Goal: Task Accomplishment & Management: Use online tool/utility

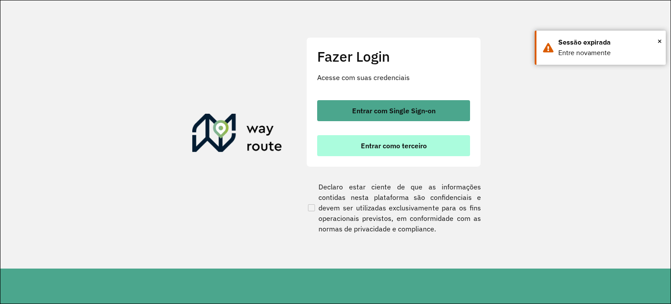
click at [442, 138] on button "Entrar como terceiro" at bounding box center [393, 145] width 153 height 21
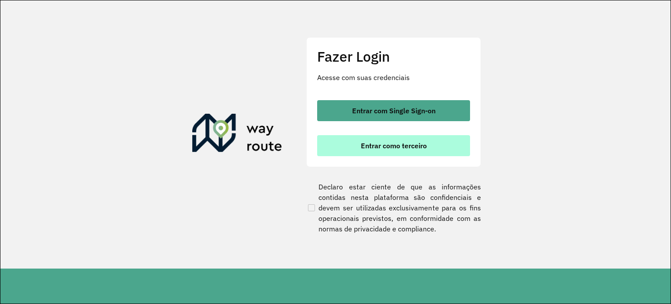
click at [429, 141] on button "Entrar como terceiro" at bounding box center [393, 145] width 153 height 21
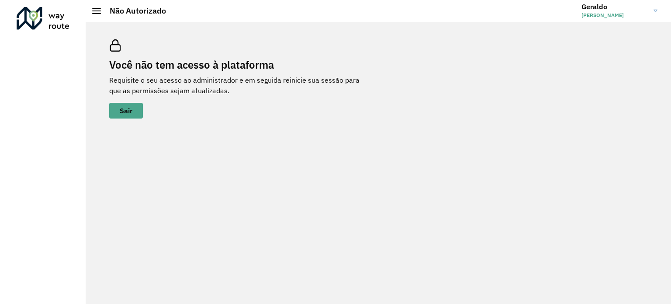
click at [635, 13] on span "Geraldo Sabino de Araujo" at bounding box center [614, 15] width 66 height 8
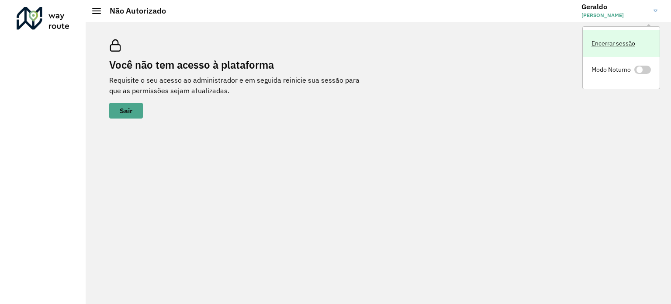
click at [618, 40] on link "Encerrar sessão" at bounding box center [621, 43] width 77 height 27
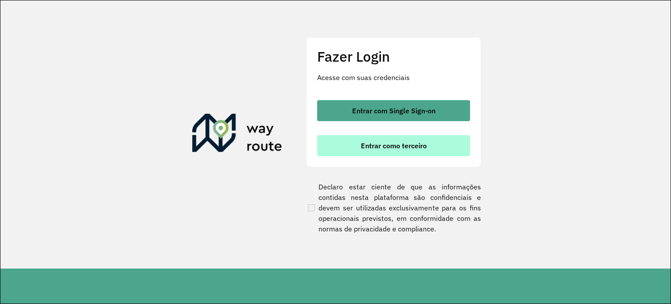
click at [392, 147] on span "Entrar como terceiro" at bounding box center [394, 145] width 66 height 7
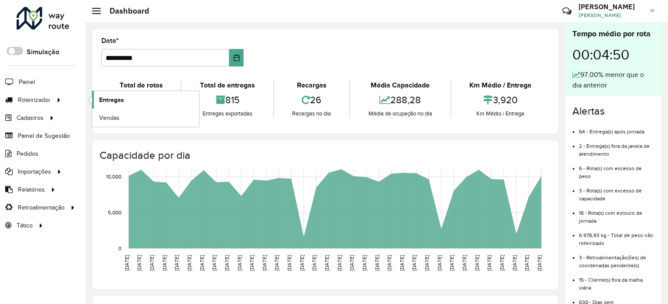
click at [127, 99] on link "Entregas" at bounding box center [145, 99] width 107 height 17
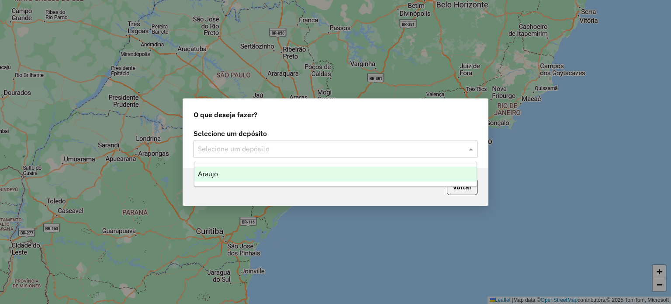
click at [330, 147] on input "text" at bounding box center [327, 149] width 258 height 10
click at [321, 166] on ng-dropdown-panel "Araujo" at bounding box center [336, 174] width 284 height 25
click at [301, 176] on div "Araujo" at bounding box center [335, 173] width 283 height 15
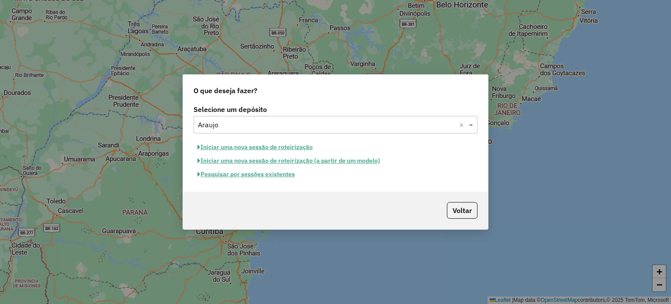
click at [263, 176] on button "Pesquisar por sessões existentes" at bounding box center [246, 174] width 105 height 14
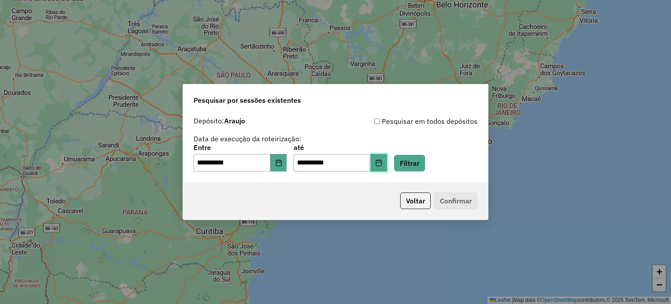
click at [382, 164] on icon "Choose Date" at bounding box center [378, 162] width 7 height 7
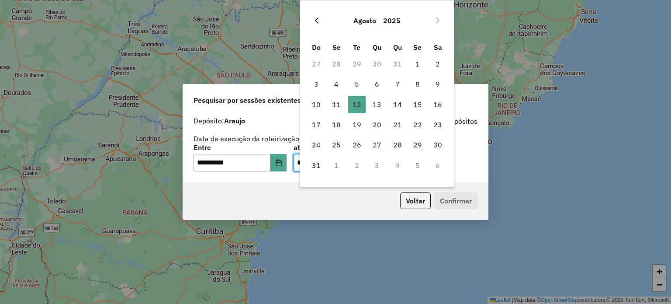
click at [320, 22] on icon "Previous Month" at bounding box center [316, 20] width 7 height 7
click at [320, 22] on button "Previous Month" at bounding box center [317, 21] width 14 height 14
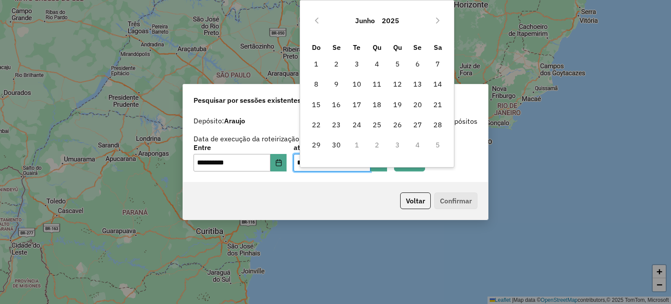
click at [320, 22] on button "Previous Month" at bounding box center [317, 21] width 14 height 14
click at [320, 23] on button "Previous Month" at bounding box center [317, 21] width 14 height 14
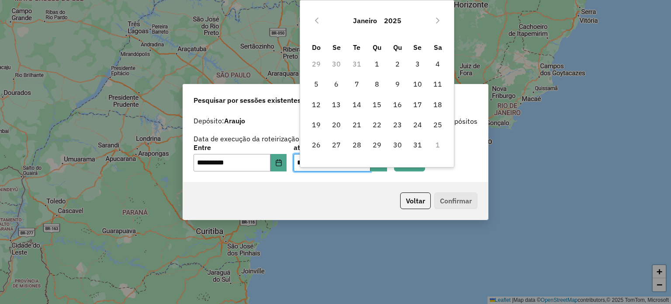
click at [320, 23] on button "Previous Month" at bounding box center [317, 21] width 14 height 14
click at [337, 61] on span "2" at bounding box center [336, 63] width 17 height 17
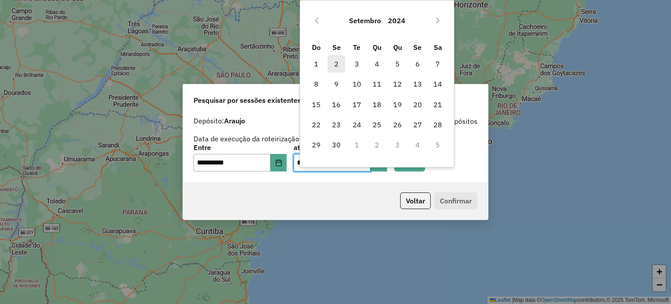
type input "**********"
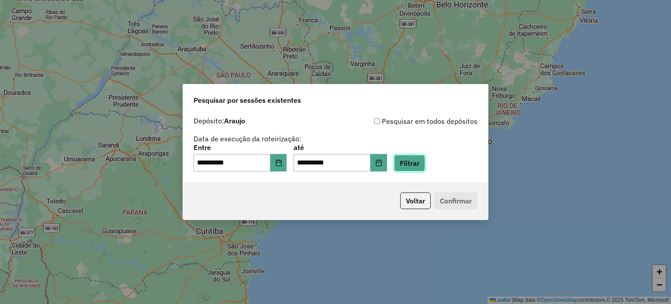
click at [420, 167] on button "Filtrar" at bounding box center [409, 163] width 31 height 17
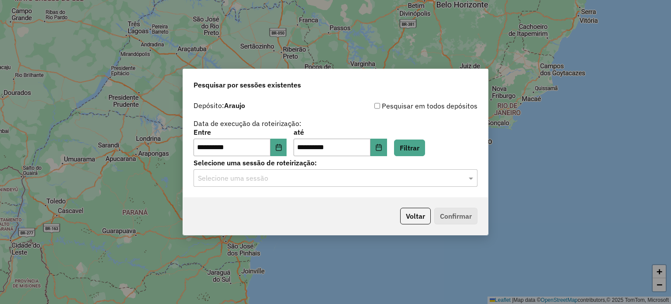
click at [280, 182] on input "text" at bounding box center [327, 178] width 258 height 10
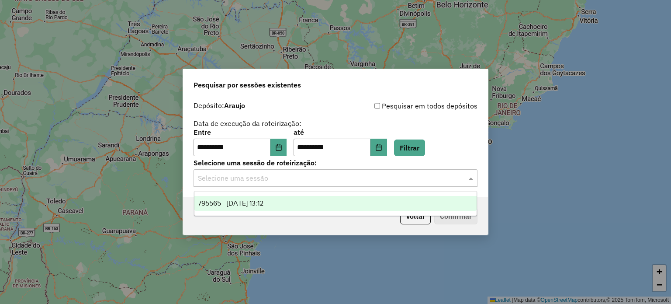
click at [285, 203] on div "795565 - 02/09/2024 13:12" at bounding box center [335, 203] width 283 height 15
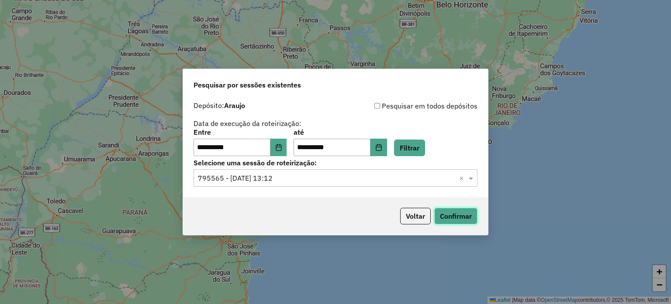
click at [460, 218] on button "Confirmar" at bounding box center [455, 216] width 43 height 17
click at [282, 153] on button "Choose Date" at bounding box center [278, 146] width 17 height 17
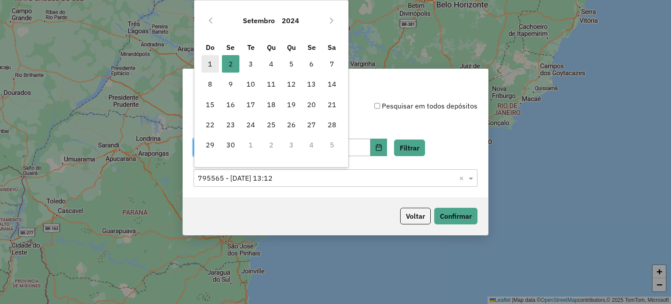
click at [215, 64] on span "1" at bounding box center [209, 63] width 17 height 17
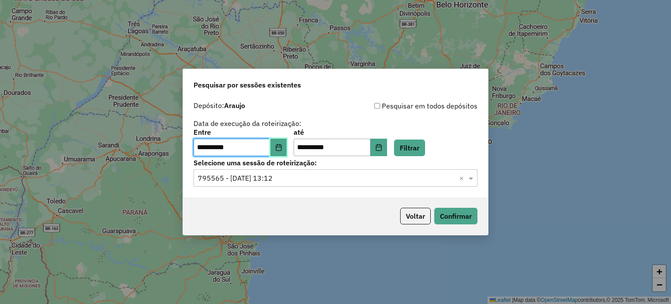
click at [282, 144] on icon "Choose Date" at bounding box center [278, 147] width 7 height 7
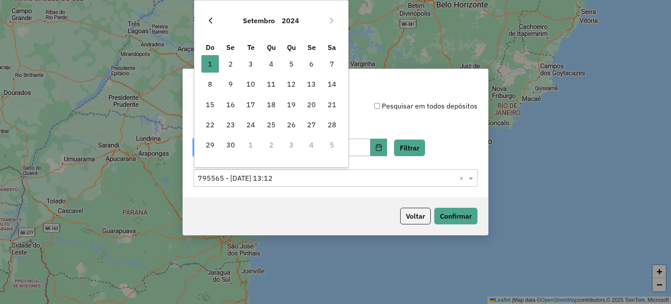
click at [209, 21] on icon "Previous Month" at bounding box center [210, 20] width 3 height 6
click at [329, 145] on span "31" at bounding box center [331, 144] width 17 height 17
type input "**********"
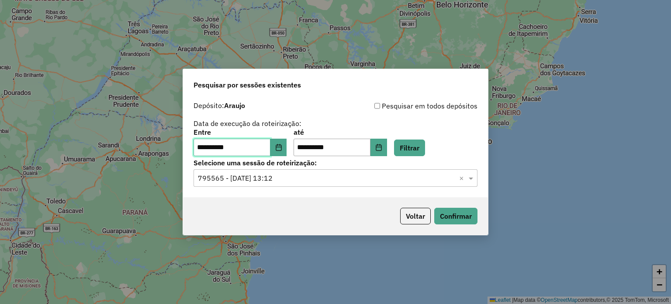
click at [329, 145] on span "31" at bounding box center [331, 144] width 17 height 17
click at [382, 145] on icon "Choose Date" at bounding box center [378, 147] width 7 height 7
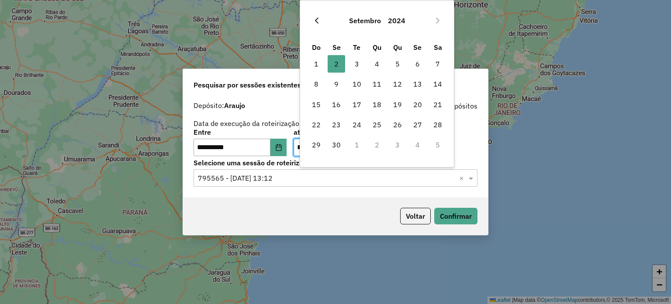
click at [314, 21] on icon "Previous Month" at bounding box center [316, 20] width 7 height 7
click at [433, 143] on span "31" at bounding box center [437, 144] width 17 height 17
type input "**********"
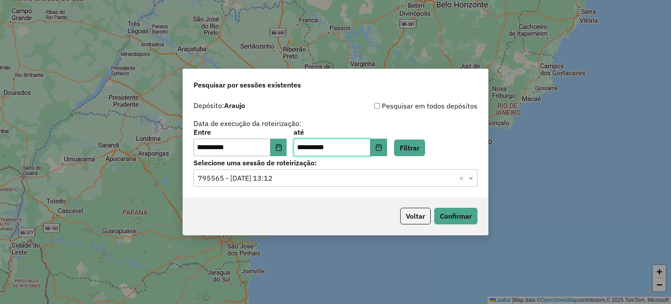
click at [433, 143] on span "31" at bounding box center [437, 144] width 17 height 17
click at [417, 153] on button "Filtrar" at bounding box center [409, 147] width 31 height 17
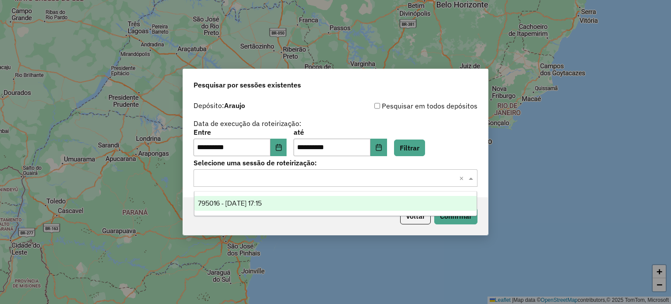
click at [329, 181] on input "text" at bounding box center [327, 178] width 258 height 10
click at [310, 206] on div "795016 - 31/08/2024 17:15" at bounding box center [335, 203] width 283 height 15
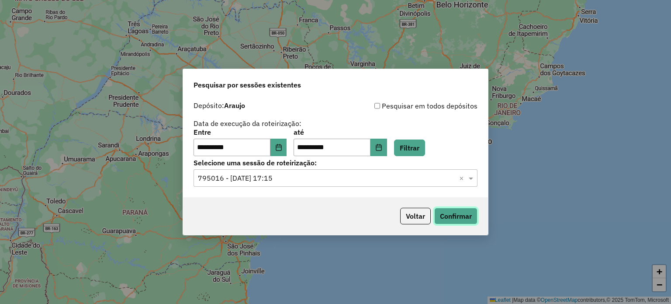
click at [468, 216] on button "Confirmar" at bounding box center [455, 216] width 43 height 17
click at [469, 179] on span at bounding box center [472, 178] width 11 height 10
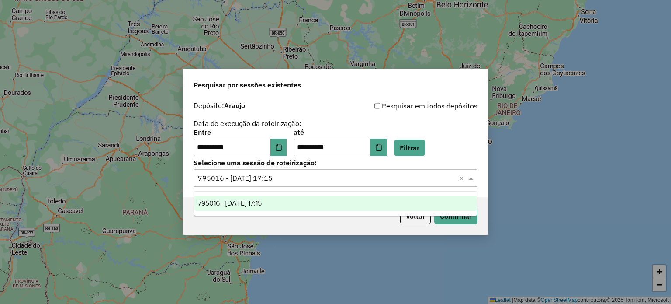
drag, startPoint x: 354, startPoint y: 223, endPoint x: 336, endPoint y: 208, distance: 23.6
click at [353, 223] on div "Voltar Confirmar" at bounding box center [335, 216] width 305 height 38
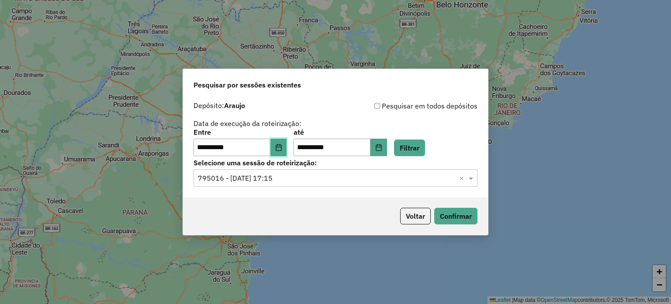
click at [282, 149] on icon "Choose Date" at bounding box center [278, 147] width 7 height 7
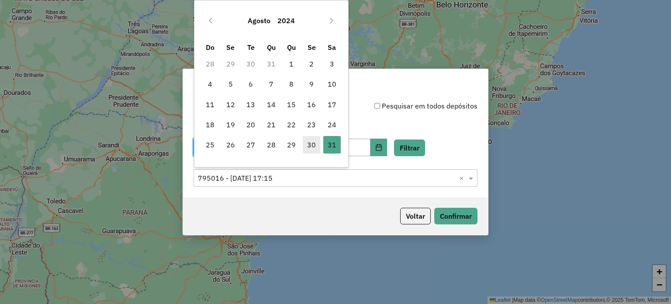
click at [313, 141] on span "30" at bounding box center [311, 144] width 17 height 17
type input "**********"
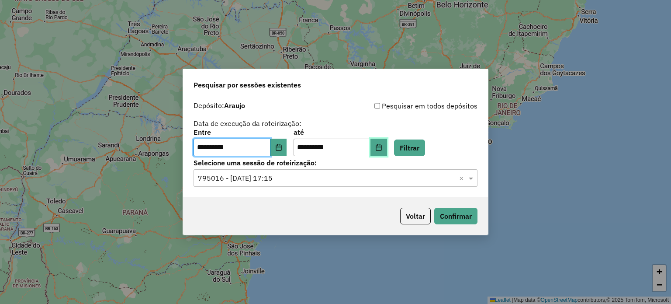
click at [382, 145] on icon "Choose Date" at bounding box center [378, 147] width 7 height 7
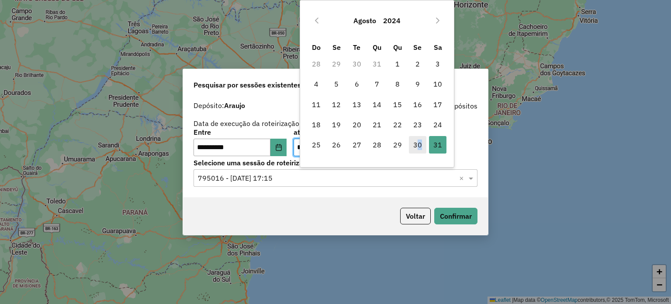
click at [419, 144] on span "30" at bounding box center [417, 144] width 17 height 17
type input "**********"
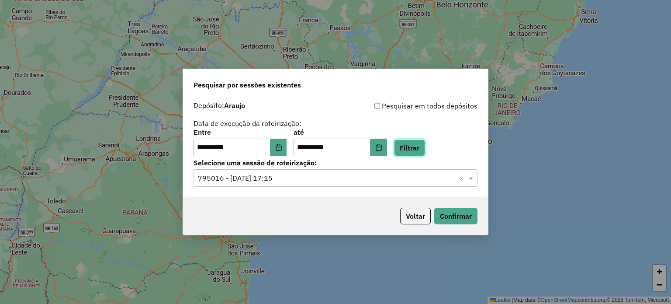
click at [425, 148] on button "Filtrar" at bounding box center [409, 147] width 31 height 17
click at [329, 178] on input "text" at bounding box center [327, 178] width 258 height 10
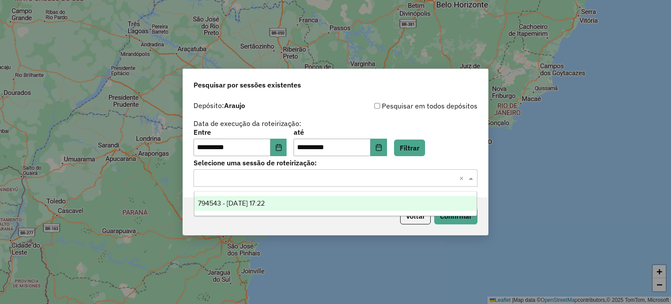
drag, startPoint x: 325, startPoint y: 204, endPoint x: 330, endPoint y: 204, distance: 4.8
click at [325, 204] on div "794543 - 30/08/2024 17:22" at bounding box center [335, 203] width 283 height 15
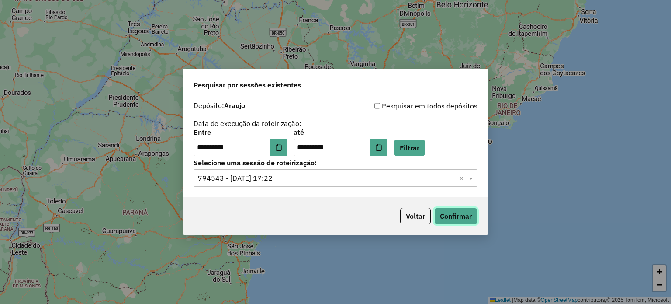
click at [465, 214] on button "Confirmar" at bounding box center [455, 216] width 43 height 17
click at [553, 183] on div "**********" at bounding box center [335, 152] width 671 height 304
click at [416, 215] on button "Voltar" at bounding box center [415, 216] width 31 height 17
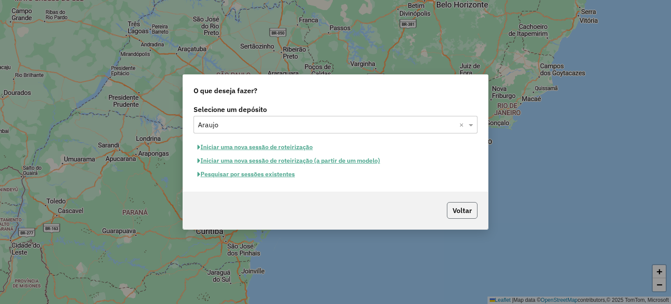
click at [461, 208] on button "Voltar" at bounding box center [462, 210] width 31 height 17
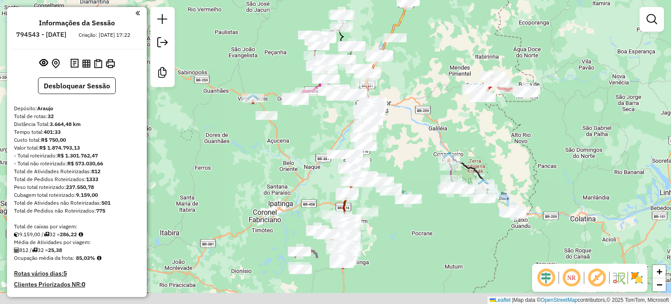
drag, startPoint x: 377, startPoint y: 236, endPoint x: 401, endPoint y: 163, distance: 77.2
click at [401, 163] on div "Janela de atendimento Grade de atendimento Capacidade Transportadoras Veículos …" at bounding box center [335, 152] width 671 height 304
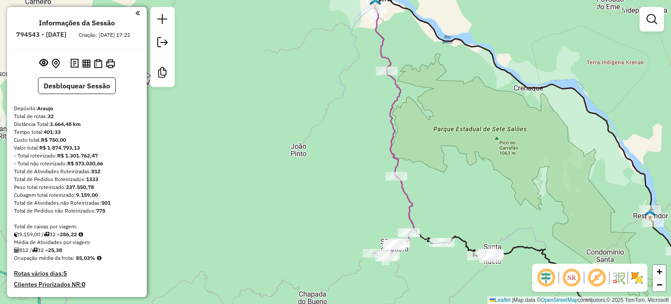
click at [391, 147] on icon at bounding box center [394, 133] width 41 height 248
select select "**********"
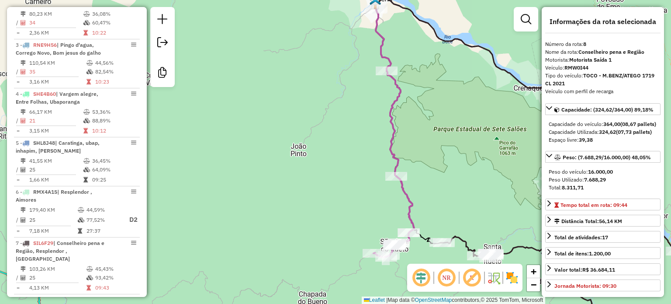
scroll to position [695, 0]
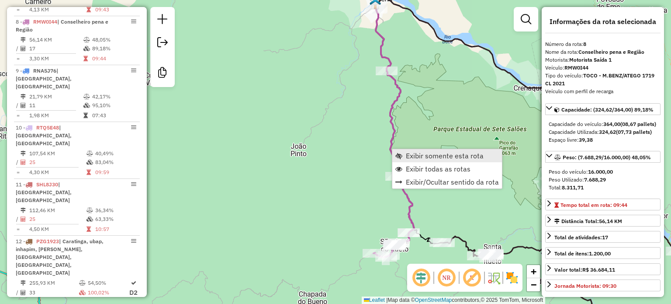
click at [422, 155] on span "Exibir somente esta rota" at bounding box center [445, 155] width 78 height 7
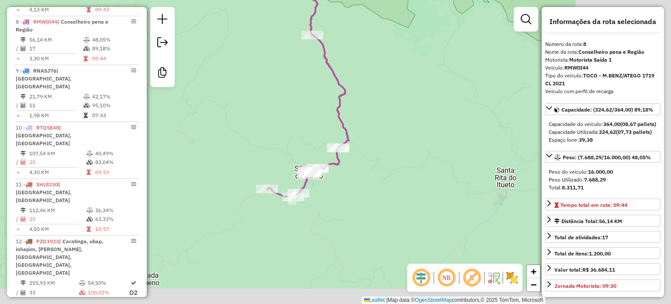
drag, startPoint x: 467, startPoint y: 197, endPoint x: 373, endPoint y: 132, distance: 114.9
click at [373, 132] on div "Janela de atendimento Grade de atendimento Capacidade Transportadoras Veículos …" at bounding box center [335, 152] width 671 height 304
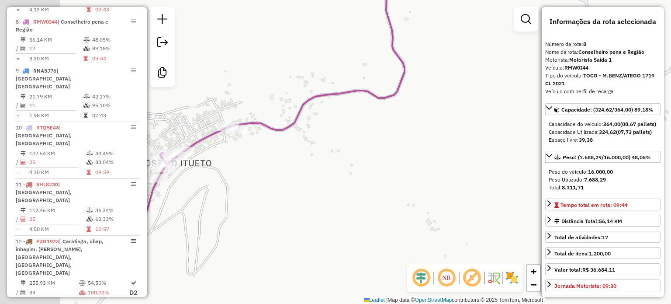
drag, startPoint x: 322, startPoint y: 157, endPoint x: 480, endPoint y: 93, distance: 170.7
click at [482, 91] on div "Janela de atendimento Grade de atendimento Capacidade Transportadoras Veículos …" at bounding box center [335, 152] width 671 height 304
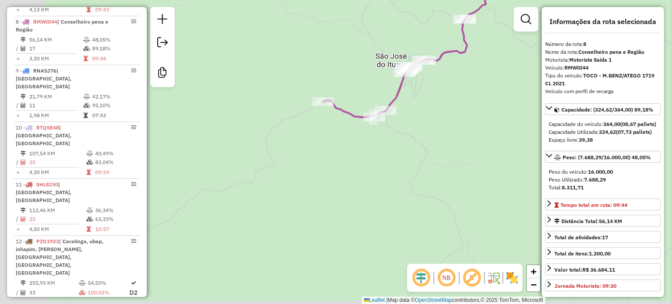
drag, startPoint x: 318, startPoint y: 194, endPoint x: 346, endPoint y: 167, distance: 37.7
click at [346, 167] on div "Janela de atendimento Grade de atendimento Capacidade Transportadoras Veículos …" at bounding box center [335, 152] width 671 height 304
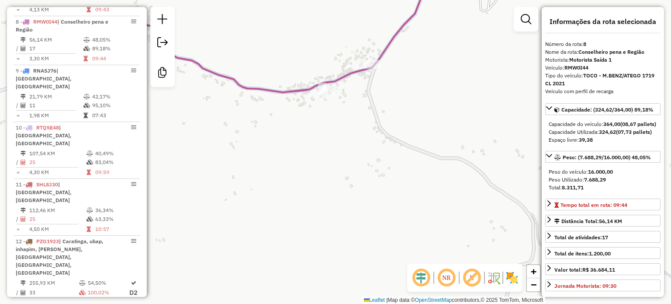
drag, startPoint x: 423, startPoint y: 145, endPoint x: 412, endPoint y: 137, distance: 13.5
click at [412, 137] on div "Janela de atendimento Grade de atendimento Capacidade Transportadoras Veículos …" at bounding box center [335, 152] width 671 height 304
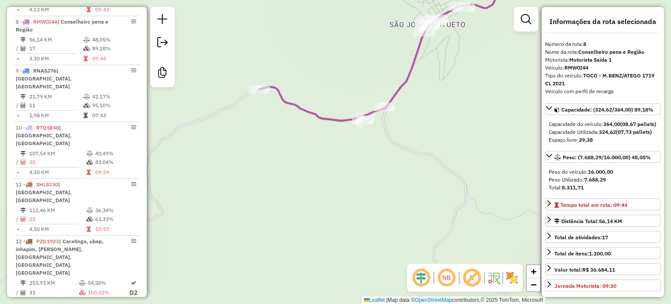
drag, startPoint x: 344, startPoint y: 91, endPoint x: 240, endPoint y: 187, distance: 141.0
click at [226, 194] on div "Janela de atendimento Grade de atendimento Capacidade Transportadoras Veículos …" at bounding box center [335, 152] width 671 height 304
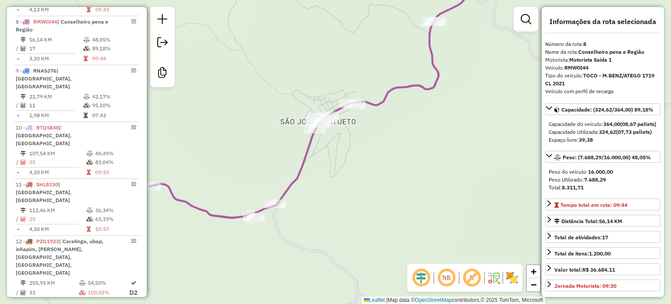
drag, startPoint x: 349, startPoint y: 159, endPoint x: 304, endPoint y: 188, distance: 53.3
click at [304, 189] on icon at bounding box center [313, 93] width 326 height 248
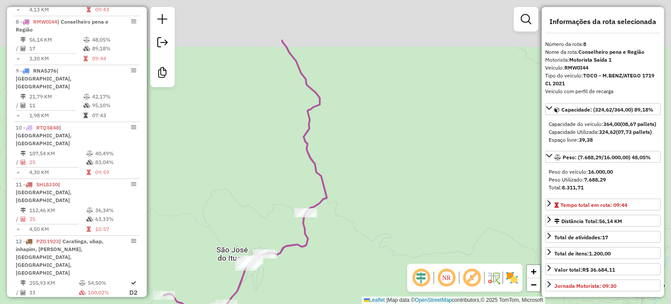
drag, startPoint x: 427, startPoint y: 106, endPoint x: 391, endPoint y: 172, distance: 75.1
click at [394, 183] on div "Janela de atendimento Grade de atendimento Capacidade Transportadoras Veículos …" at bounding box center [335, 152] width 671 height 304
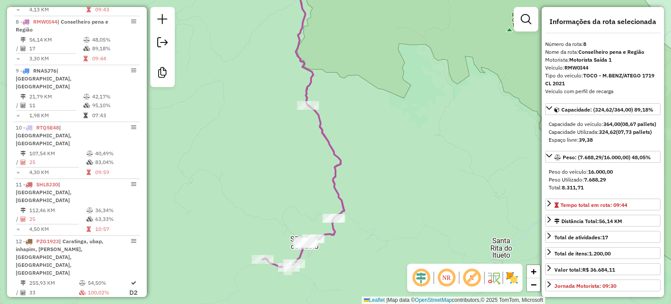
drag, startPoint x: 390, startPoint y: 102, endPoint x: 370, endPoint y: 99, distance: 19.4
click at [370, 99] on div "Janela de atendimento Grade de atendimento Capacidade Transportadoras Veículos …" at bounding box center [335, 152] width 671 height 304
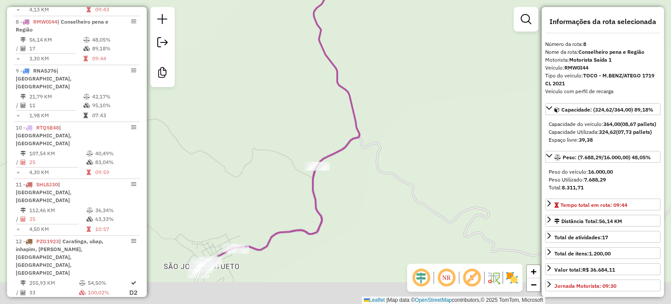
drag, startPoint x: 368, startPoint y: 193, endPoint x: 418, endPoint y: 70, distance: 132.5
click at [418, 70] on div "Janela de atendimento Grade de atendimento Capacidade Transportadoras Veículos …" at bounding box center [335, 152] width 671 height 304
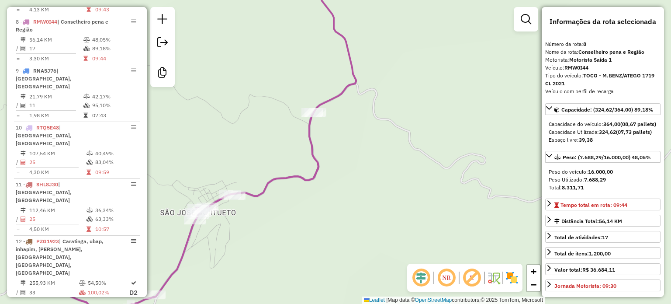
drag, startPoint x: 377, startPoint y: 192, endPoint x: 347, endPoint y: 182, distance: 32.1
click at [343, 183] on div "Janela de atendimento Grade de atendimento Capacidade Transportadoras Veículos …" at bounding box center [335, 152] width 671 height 304
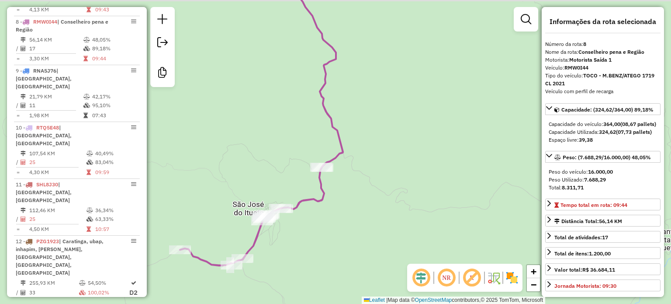
drag, startPoint x: 493, startPoint y: 206, endPoint x: 320, endPoint y: 233, distance: 175.0
click at [320, 233] on div "Janela de atendimento Grade de atendimento Capacidade Transportadoras Veículos …" at bounding box center [335, 152] width 671 height 304
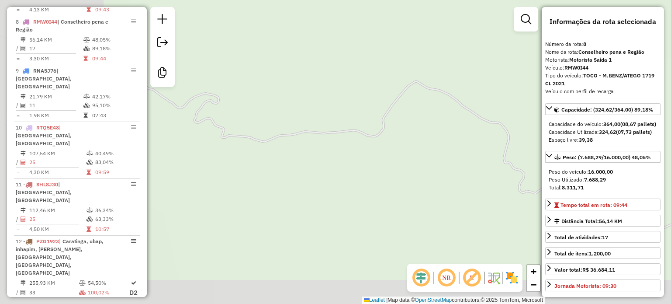
drag, startPoint x: 339, startPoint y: 220, endPoint x: 506, endPoint y: 178, distance: 172.5
click at [506, 178] on div "Janela de atendimento Grade de atendimento Capacidade Transportadoras Veículos …" at bounding box center [335, 152] width 671 height 304
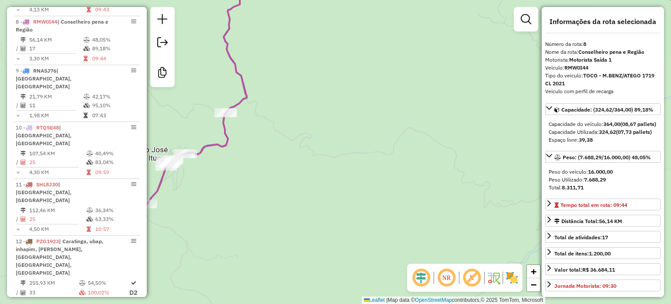
drag, startPoint x: 285, startPoint y: 199, endPoint x: 315, endPoint y: 192, distance: 30.8
click at [315, 192] on div "Janela de atendimento Grade de atendimento Capacidade Transportadoras Veículos …" at bounding box center [335, 152] width 671 height 304
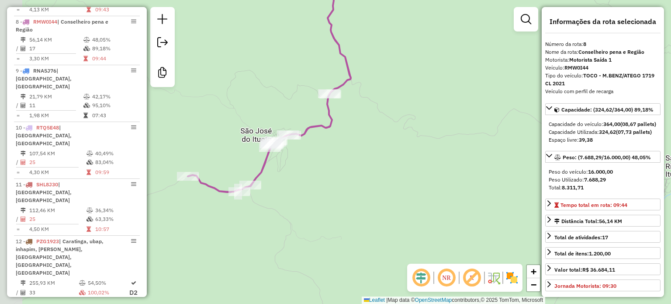
drag, startPoint x: 285, startPoint y: 197, endPoint x: 382, endPoint y: 180, distance: 98.5
click at [382, 180] on div "Janela de atendimento Grade de atendimento Capacidade Transportadoras Veículos …" at bounding box center [335, 152] width 671 height 304
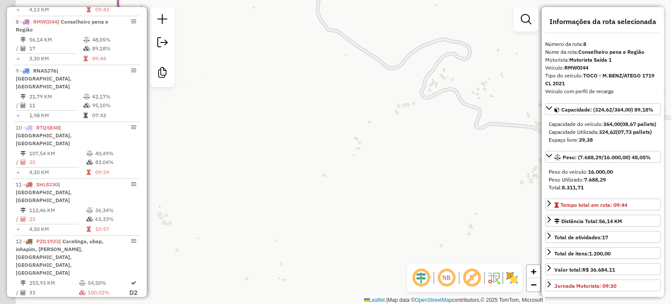
drag, startPoint x: 346, startPoint y: 153, endPoint x: 475, endPoint y: 180, distance: 131.9
click at [474, 179] on div "Janela de atendimento Grade de atendimento Capacidade Transportadoras Veículos …" at bounding box center [335, 152] width 671 height 304
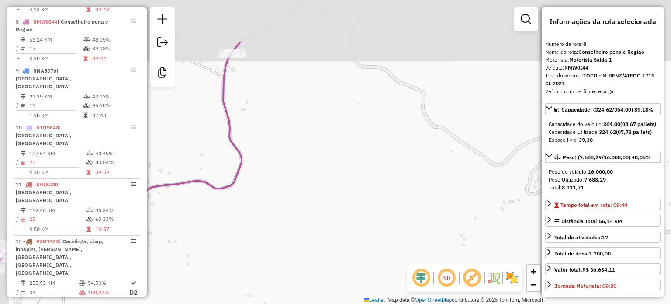
drag, startPoint x: 320, startPoint y: 117, endPoint x: 370, endPoint y: 191, distance: 89.7
click at [370, 191] on div "Janela de atendimento Grade de atendimento Capacidade Transportadoras Veículos …" at bounding box center [335, 152] width 671 height 304
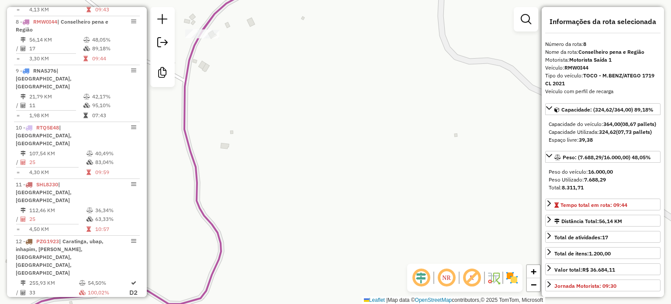
drag, startPoint x: 250, startPoint y: 69, endPoint x: 240, endPoint y: 98, distance: 30.5
click at [257, 108] on div "Janela de atendimento Grade de atendimento Capacidade Transportadoras Veículos …" at bounding box center [335, 152] width 671 height 304
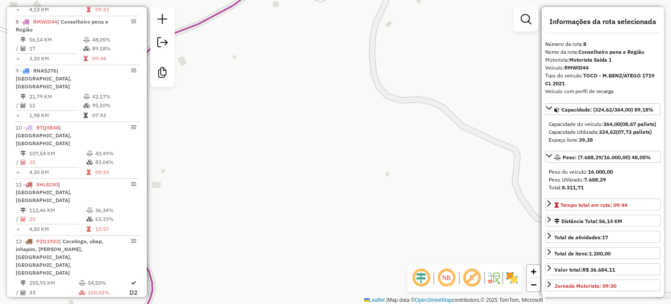
drag, startPoint x: 425, startPoint y: 117, endPoint x: 299, endPoint y: 110, distance: 125.5
click at [299, 110] on div "Janela de atendimento Grade de atendimento Capacidade Transportadoras Veículos …" at bounding box center [335, 152] width 671 height 304
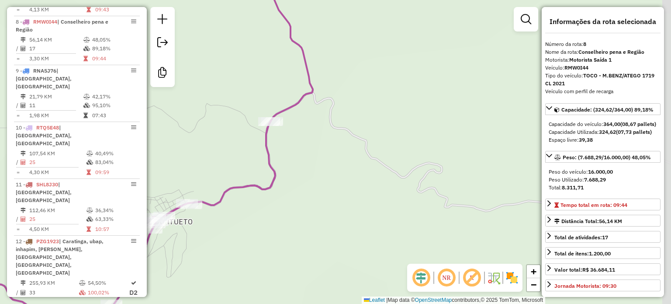
drag, startPoint x: 422, startPoint y: 209, endPoint x: 384, endPoint y: 183, distance: 45.2
click at [384, 183] on div "Janela de atendimento Grade de atendimento Capacidade Transportadoras Veículos …" at bounding box center [335, 152] width 671 height 304
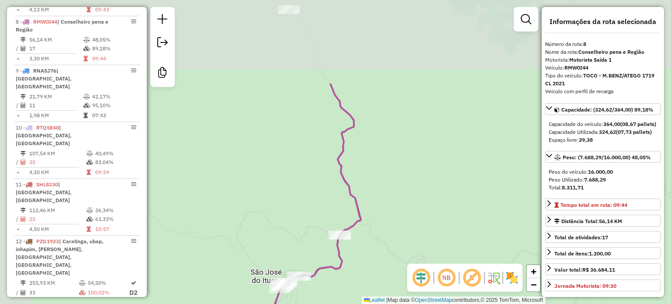
drag, startPoint x: 387, startPoint y: 52, endPoint x: 440, endPoint y: 185, distance: 143.3
click at [437, 181] on div "Janela de atendimento Grade de atendimento Capacidade Transportadoras Veículos …" at bounding box center [335, 152] width 671 height 304
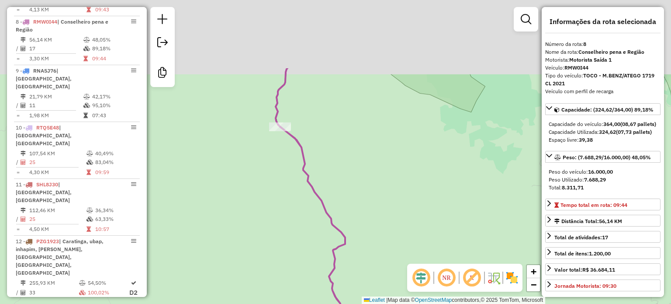
drag, startPoint x: 404, startPoint y: 122, endPoint x: 391, endPoint y: 225, distance: 103.9
click at [391, 225] on div "Janela de atendimento Grade de atendimento Capacidade Transportadoras Veículos …" at bounding box center [335, 152] width 671 height 304
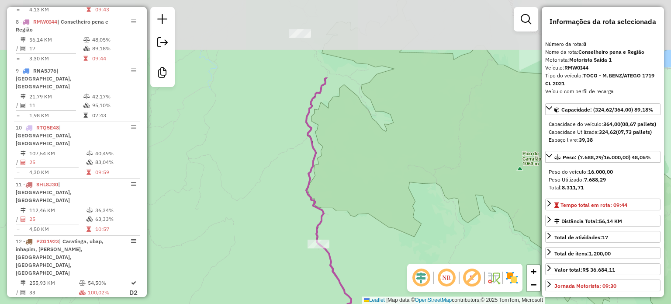
drag, startPoint x: 368, startPoint y: 56, endPoint x: 373, endPoint y: 208, distance: 151.2
click at [384, 251] on div "Janela de atendimento Grade de atendimento Capacidade Transportadoras Veículos …" at bounding box center [335, 152] width 671 height 304
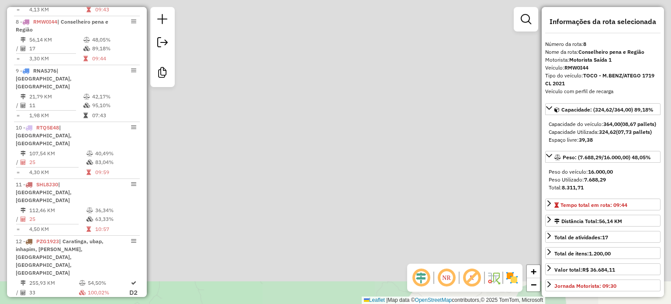
drag, startPoint x: 363, startPoint y: 173, endPoint x: 348, endPoint y: 88, distance: 86.1
click at [351, 86] on div "Janela de atendimento Grade de atendimento Capacidade Transportadoras Veículos …" at bounding box center [335, 152] width 671 height 304
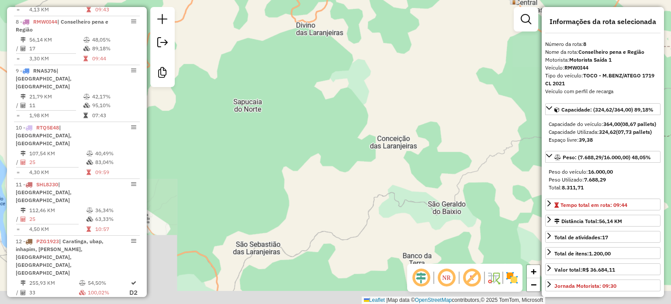
drag, startPoint x: 390, startPoint y: 169, endPoint x: 355, endPoint y: 78, distance: 97.4
click at [362, 79] on div "Janela de atendimento Grade de atendimento Capacidade Transportadoras Veículos …" at bounding box center [335, 152] width 671 height 304
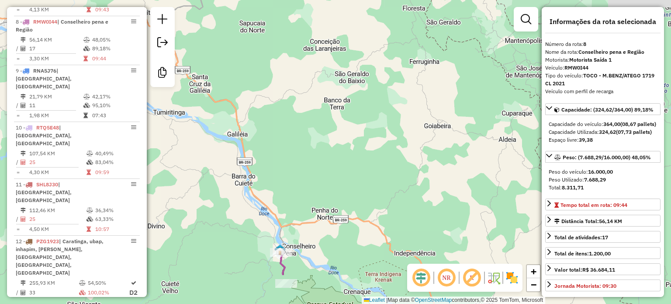
drag, startPoint x: 391, startPoint y: 213, endPoint x: 280, endPoint y: 44, distance: 202.5
click at [293, 55] on div "Janela de atendimento Grade de atendimento Capacidade Transportadoras Veículos …" at bounding box center [335, 152] width 671 height 304
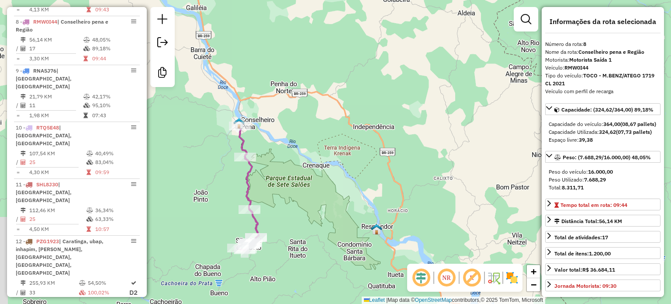
drag, startPoint x: 290, startPoint y: 200, endPoint x: 266, endPoint y: 127, distance: 76.8
click at [301, 170] on div "Janela de atendimento Grade de atendimento Capacidade Transportadoras Veículos …" at bounding box center [335, 152] width 671 height 304
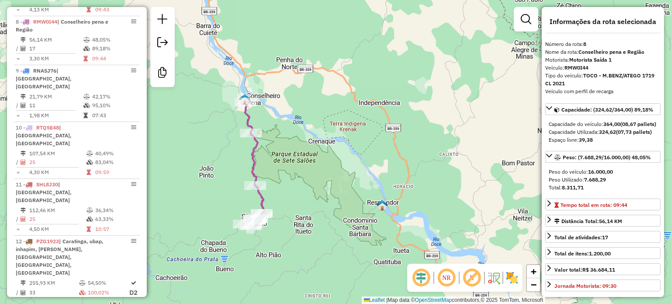
drag, startPoint x: 295, startPoint y: 195, endPoint x: 324, endPoint y: 164, distance: 42.3
click at [324, 164] on div "Janela de atendimento Grade de atendimento Capacidade Transportadoras Veículos …" at bounding box center [335, 152] width 671 height 304
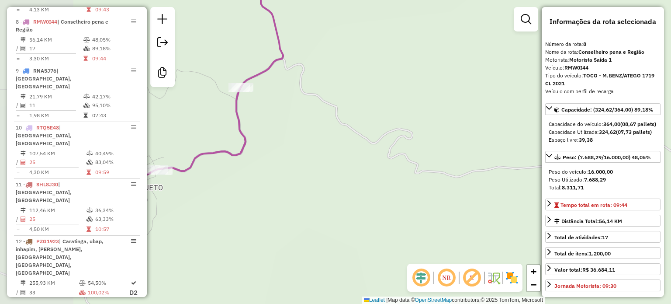
drag, startPoint x: 316, startPoint y: 202, endPoint x: 380, endPoint y: 183, distance: 66.5
click at [380, 183] on div "Janela de atendimento Grade de atendimento Capacidade Transportadoras Veículos …" at bounding box center [335, 152] width 671 height 304
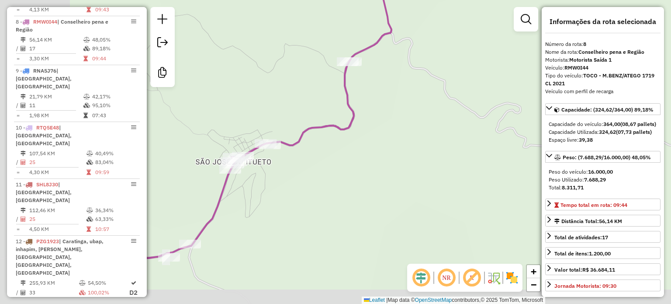
drag, startPoint x: 332, startPoint y: 169, endPoint x: 453, endPoint y: 141, distance: 124.2
click at [453, 141] on div "Janela de atendimento Grade de atendimento Capacidade Transportadoras Veículos …" at bounding box center [335, 152] width 671 height 304
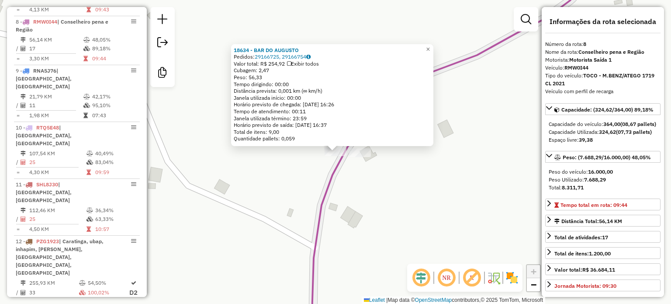
click at [356, 178] on div "18634 - BAR DO AUGUSTO Pedidos: 29166725, 29166754 Valor total: R$ 254,92 Exibi…" at bounding box center [335, 152] width 671 height 304
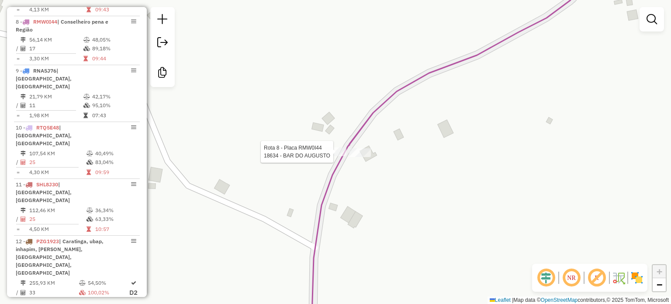
select select "**********"
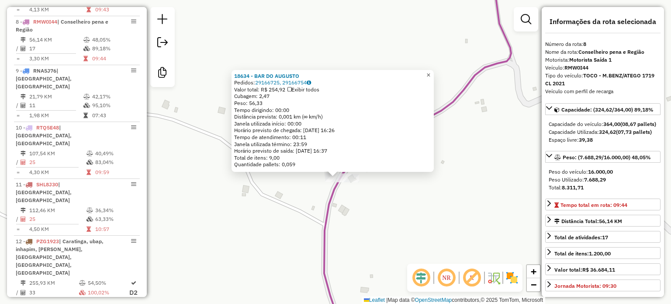
click at [430, 75] on span "×" at bounding box center [428, 74] width 4 height 7
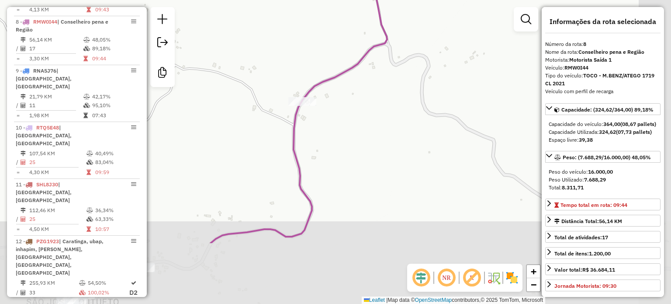
drag, startPoint x: 411, startPoint y: 212, endPoint x: 341, endPoint y: 133, distance: 105.5
click at [342, 120] on div "Janela de atendimento Grade de atendimento Capacidade Transportadoras Veículos …" at bounding box center [335, 152] width 671 height 304
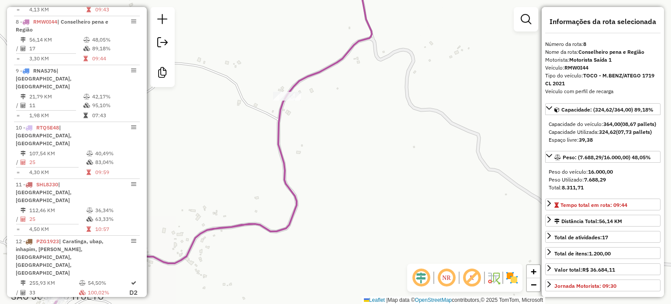
drag, startPoint x: 437, startPoint y: 216, endPoint x: 359, endPoint y: 165, distance: 93.7
click at [360, 165] on div "Janela de atendimento Grade de atendimento Capacidade Transportadoras Veículos …" at bounding box center [335, 152] width 671 height 304
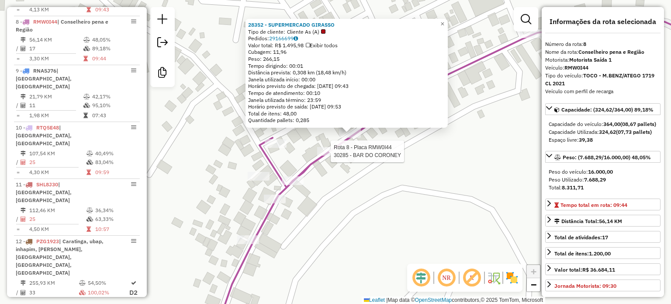
click at [325, 156] on div at bounding box center [328, 151] width 22 height 9
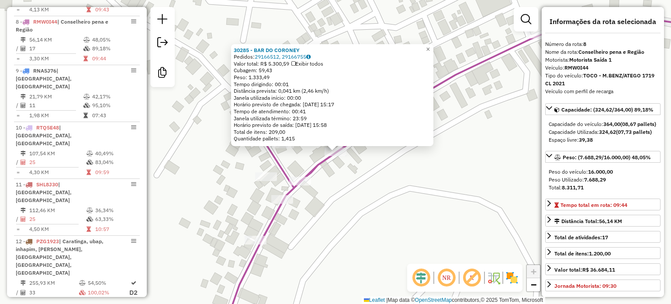
click at [280, 145] on div "30285 - BAR DO CORONEY Pedidos: 29166512, 29166755 Valor total: R$ 5.300,59 Exi…" at bounding box center [332, 95] width 202 height 102
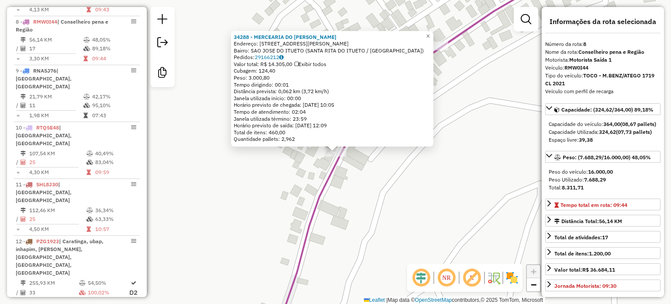
click at [342, 200] on div "34288 - MERCEARIA DO MARCELO Endereço: R: JOSE CAETANO ANDRADE 118 Bairro: SAO …" at bounding box center [335, 152] width 671 height 304
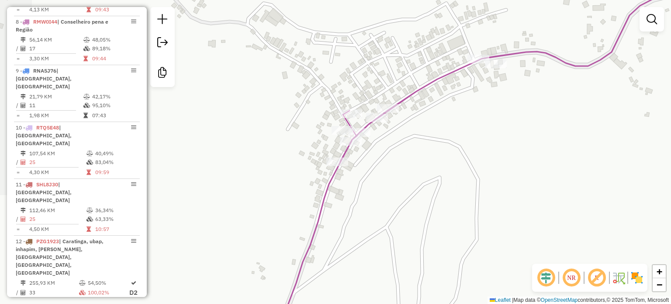
drag, startPoint x: 365, startPoint y: 225, endPoint x: 324, endPoint y: 101, distance: 130.4
click at [324, 101] on div "Janela de atendimento Grade de atendimento Capacidade Transportadoras Veículos …" at bounding box center [335, 152] width 671 height 304
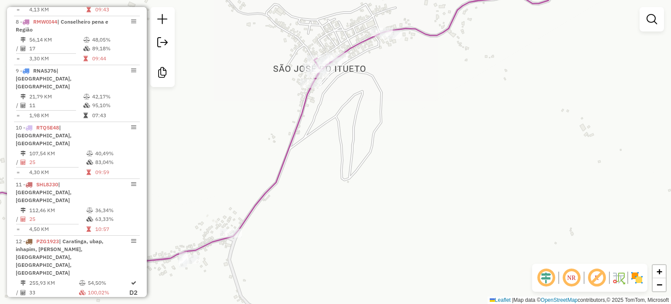
drag, startPoint x: 329, startPoint y: 199, endPoint x: 348, endPoint y: 166, distance: 38.0
click at [354, 164] on div "Janela de atendimento Grade de atendimento Capacidade Transportadoras Veículos …" at bounding box center [335, 152] width 671 height 304
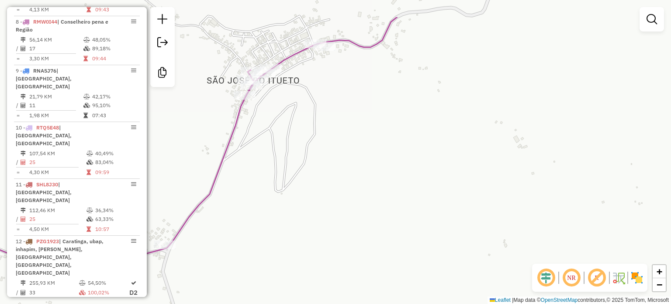
drag, startPoint x: 430, startPoint y: 137, endPoint x: 333, endPoint y: 185, distance: 107.6
click at [334, 185] on div "Janela de atendimento Grade de atendimento Capacidade Transportadoras Veículos …" at bounding box center [335, 152] width 671 height 304
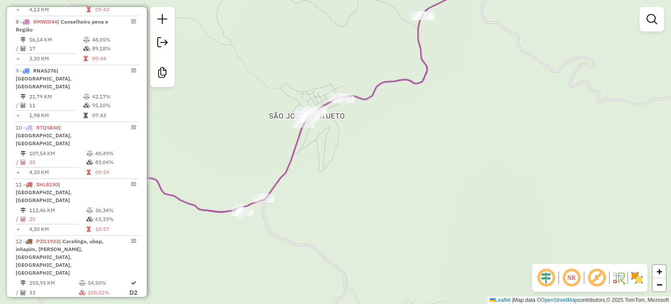
drag, startPoint x: 315, startPoint y: 217, endPoint x: 294, endPoint y: 232, distance: 25.7
click at [294, 232] on div "Janela de atendimento Grade de atendimento Capacidade Transportadoras Veículos …" at bounding box center [335, 152] width 671 height 304
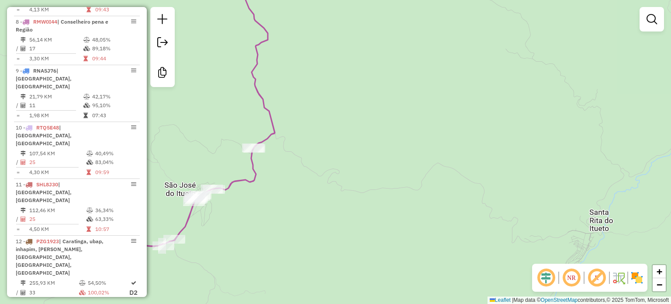
drag, startPoint x: 422, startPoint y: 195, endPoint x: 416, endPoint y: 190, distance: 8.1
click at [416, 190] on div "Janela de atendimento Grade de atendimento Capacidade Transportadoras Veículos …" at bounding box center [335, 152] width 671 height 304
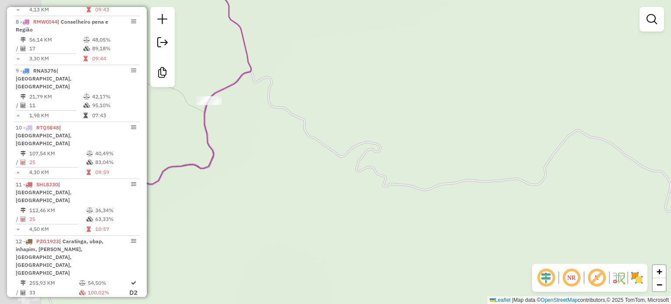
drag, startPoint x: 439, startPoint y: 205, endPoint x: 518, endPoint y: 218, distance: 80.4
click at [518, 218] on div "Janela de atendimento Grade de atendimento Capacidade Transportadoras Veículos …" at bounding box center [335, 152] width 671 height 304
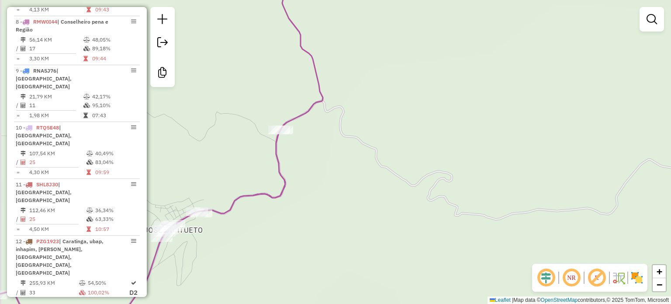
drag, startPoint x: 392, startPoint y: 163, endPoint x: 417, endPoint y: 199, distance: 43.7
click at [417, 199] on div "Janela de atendimento Grade de atendimento Capacidade Transportadoras Veículos …" at bounding box center [335, 152] width 671 height 304
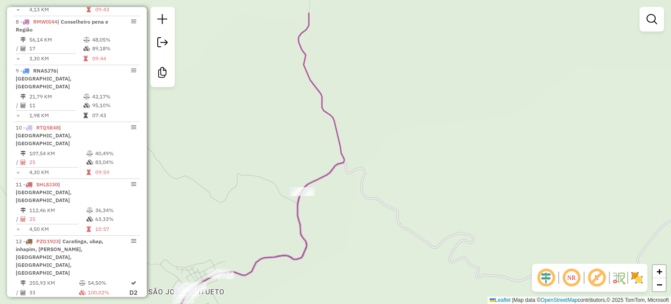
drag, startPoint x: 428, startPoint y: 148, endPoint x: 432, endPoint y: 192, distance: 43.9
click at [432, 192] on div "Janela de atendimento Grade de atendimento Capacidade Transportadoras Veículos …" at bounding box center [335, 152] width 671 height 304
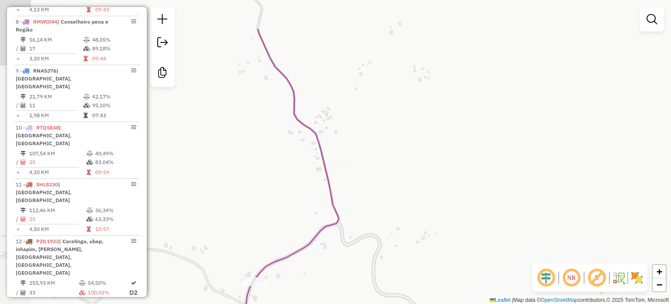
drag, startPoint x: 354, startPoint y: 149, endPoint x: 413, endPoint y: 208, distance: 82.8
click at [412, 207] on div "Janela de atendimento Grade de atendimento Capacidade Transportadoras Veículos …" at bounding box center [335, 152] width 671 height 304
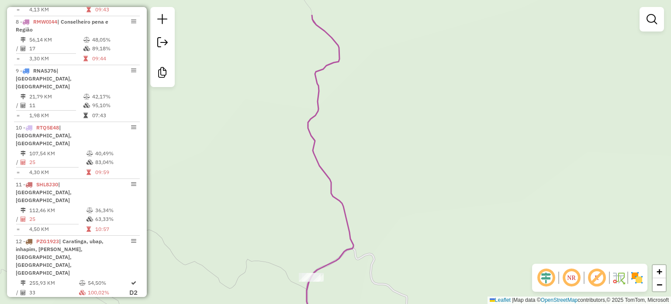
drag, startPoint x: 435, startPoint y: 168, endPoint x: 418, endPoint y: 214, distance: 49.3
click at [419, 215] on div "Janela de atendimento Grade de atendimento Capacidade Transportadoras Veículos …" at bounding box center [335, 152] width 671 height 304
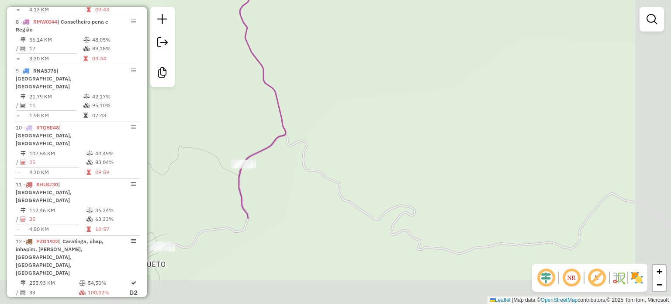
drag, startPoint x: 457, startPoint y: 242, endPoint x: 391, endPoint y: 131, distance: 129.1
click at [391, 125] on div "Janela de atendimento Grade de atendimento Capacidade Transportadoras Veículos …" at bounding box center [335, 152] width 671 height 304
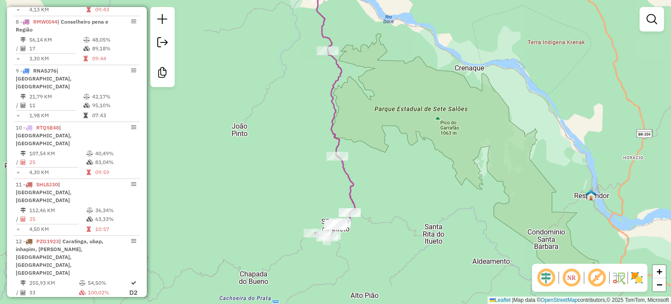
drag, startPoint x: 515, startPoint y: 186, endPoint x: 432, endPoint y: 214, distance: 88.7
click at [432, 214] on div "Janela de atendimento Grade de atendimento Capacidade Transportadoras Veículos …" at bounding box center [335, 152] width 671 height 304
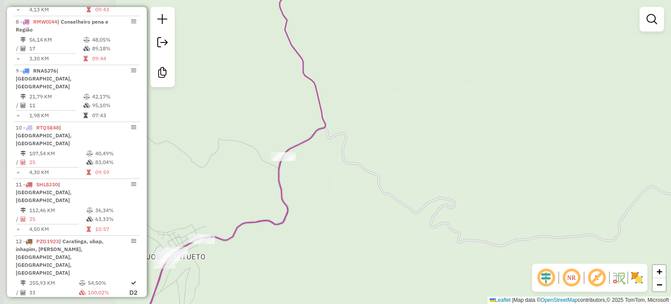
drag, startPoint x: 316, startPoint y: 212, endPoint x: 457, endPoint y: 203, distance: 140.5
click at [457, 203] on div "Janela de atendimento Grade de atendimento Capacidade Transportadoras Veículos …" at bounding box center [335, 152] width 671 height 304
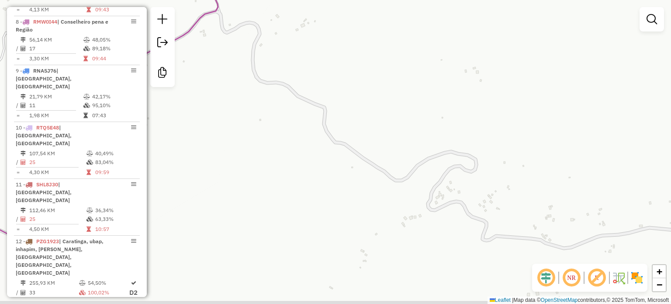
drag, startPoint x: 525, startPoint y: 234, endPoint x: 518, endPoint y: 181, distance: 52.9
click at [519, 181] on div "Janela de atendimento Grade de atendimento Capacidade Transportadoras Veículos …" at bounding box center [335, 152] width 671 height 304
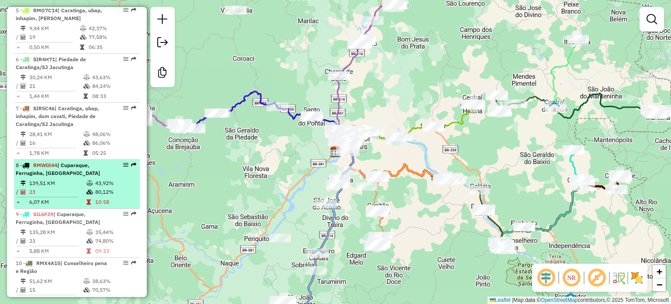
scroll to position [568, 0]
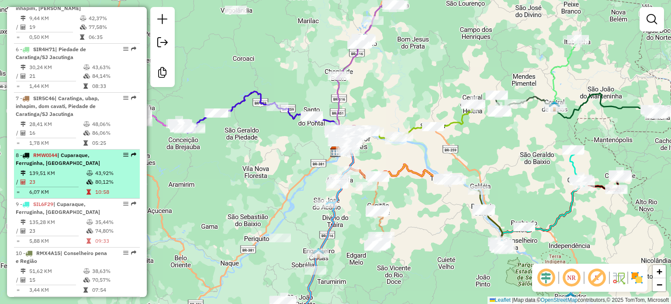
click at [59, 169] on td "139,51 KM" at bounding box center [57, 173] width 57 height 9
select select "**********"
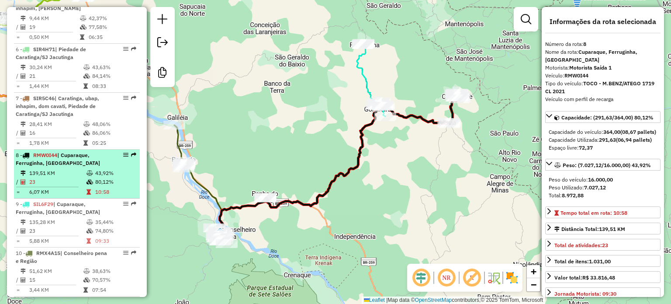
click at [58, 158] on li "8 - RMW0I44 | Cuparaque, Ferruginha, Goiabeira 139,51 KM 43,92% / 23 80,12% = 6…" at bounding box center [77, 173] width 126 height 49
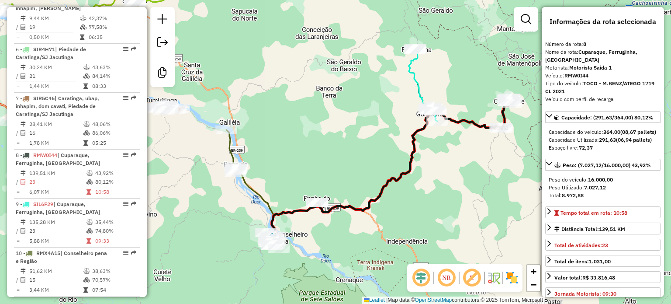
drag, startPoint x: 470, startPoint y: 189, endPoint x: 461, endPoint y: 189, distance: 9.2
click at [461, 189] on div "Janela de atendimento Grade de atendimento Capacidade Transportadoras Veículos …" at bounding box center [335, 152] width 671 height 304
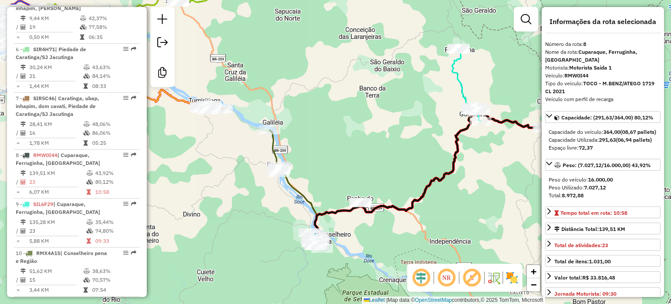
drag, startPoint x: 303, startPoint y: 171, endPoint x: 349, endPoint y: 170, distance: 46.8
click at [349, 170] on div "Janela de atendimento Grade de atendimento Capacidade Transportadoras Veículos …" at bounding box center [335, 152] width 671 height 304
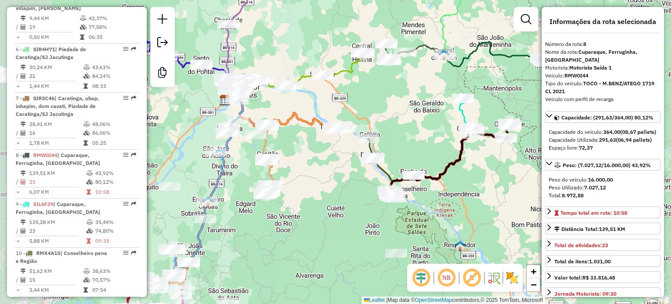
drag, startPoint x: 227, startPoint y: 176, endPoint x: 281, endPoint y: 167, distance: 55.3
click at [281, 167] on div "Janela de atendimento Grade de atendimento Capacidade Transportadoras Veículos …" at bounding box center [335, 152] width 671 height 304
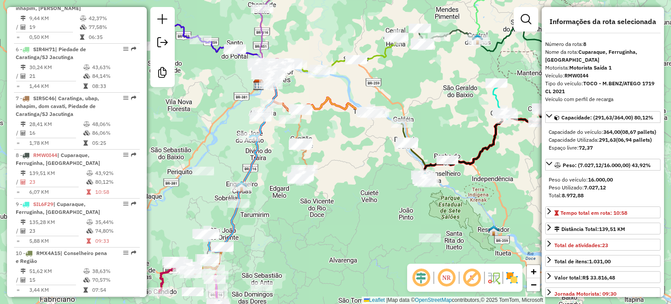
drag, startPoint x: 262, startPoint y: 188, endPoint x: 300, endPoint y: 176, distance: 40.1
click at [300, 176] on div "Janela de atendimento Grade de atendimento Capacidade Transportadoras Veículos …" at bounding box center [335, 152] width 671 height 304
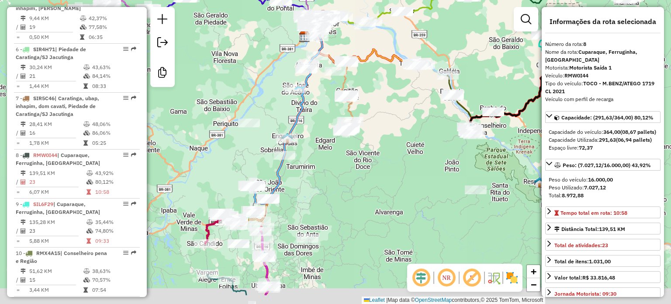
drag, startPoint x: 269, startPoint y: 246, endPoint x: 295, endPoint y: 190, distance: 62.2
click at [294, 192] on div "Janela de atendimento Grade de atendimento Capacidade Transportadoras Veículos …" at bounding box center [335, 152] width 671 height 304
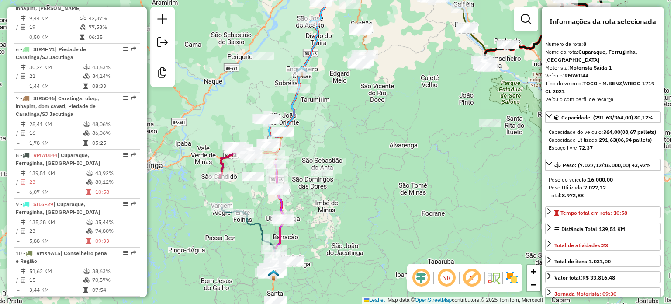
drag, startPoint x: 346, startPoint y: 200, endPoint x: 351, endPoint y: 156, distance: 43.6
click at [351, 156] on div "Janela de atendimento Grade de atendimento Capacidade Transportadoras Veículos …" at bounding box center [335, 152] width 671 height 304
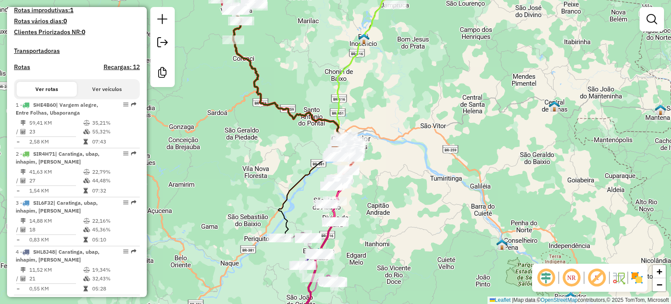
scroll to position [262, 0]
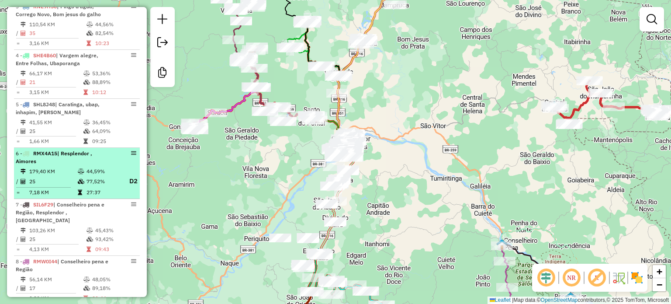
scroll to position [481, 0]
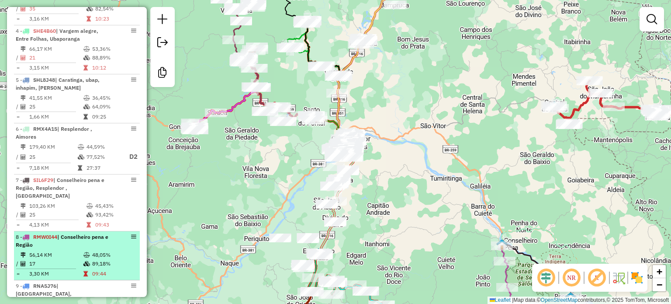
click at [74, 235] on div "8 - RMW0I44 | Conselheiro pena e Região" at bounding box center [62, 241] width 93 height 16
select select "**********"
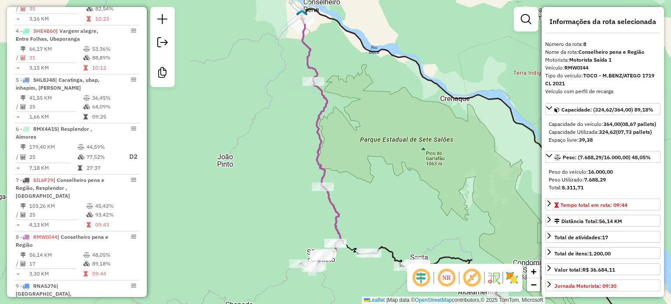
drag, startPoint x: 431, startPoint y: 173, endPoint x: 381, endPoint y: 150, distance: 55.5
click at [381, 150] on div "Janela de atendimento Grade de atendimento Capacidade Transportadoras Veículos …" at bounding box center [335, 152] width 671 height 304
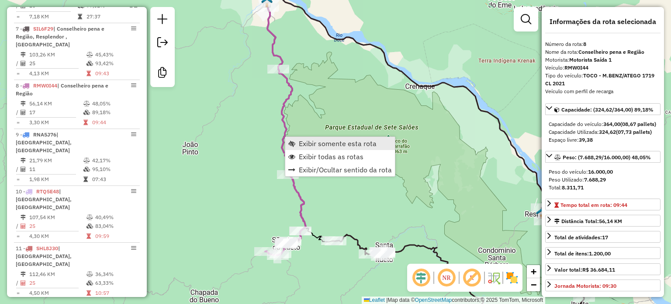
scroll to position [695, 0]
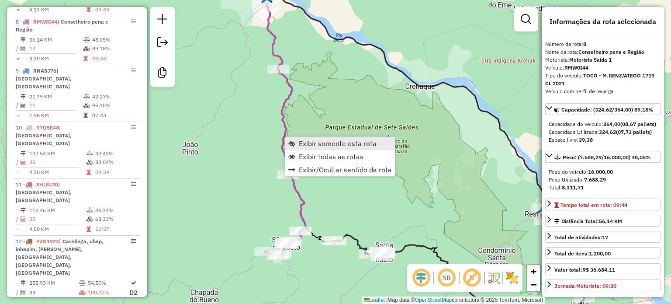
click at [339, 145] on span "Exibir somente esta rota" at bounding box center [338, 143] width 78 height 7
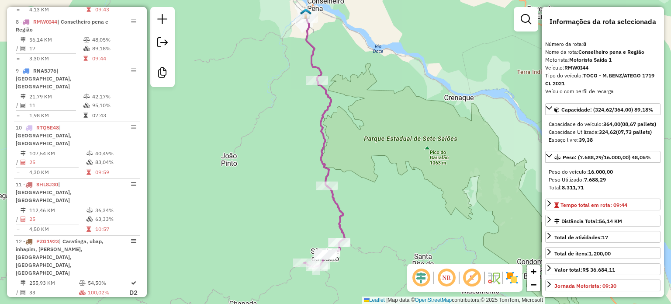
drag, startPoint x: 423, startPoint y: 176, endPoint x: 415, endPoint y: 166, distance: 13.1
click at [415, 166] on div "Janela de atendimento Grade de atendimento Capacidade Transportadoras Veículos …" at bounding box center [335, 152] width 671 height 304
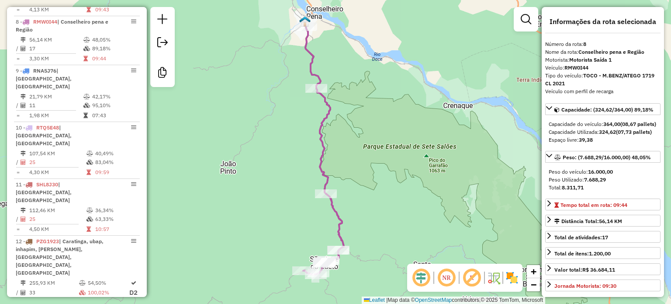
drag, startPoint x: 394, startPoint y: 186, endPoint x: 389, endPoint y: 194, distance: 10.0
click at [389, 194] on div "Janela de atendimento Grade de atendimento Capacidade Transportadoras Veículos …" at bounding box center [335, 152] width 671 height 304
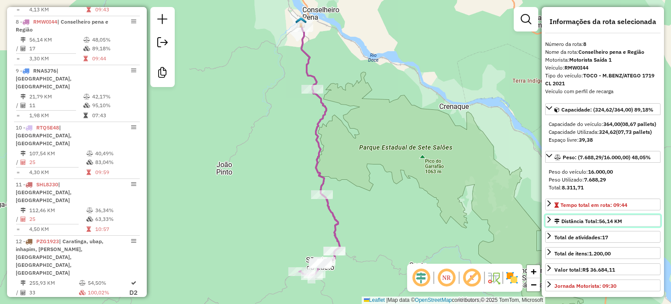
click at [622, 224] on span "56,14 KM" at bounding box center [610, 221] width 23 height 7
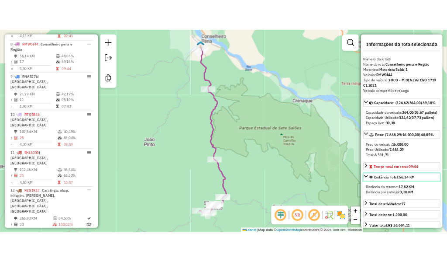
scroll to position [696, 0]
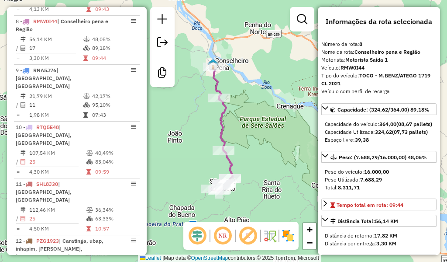
drag, startPoint x: 267, startPoint y: 149, endPoint x: 262, endPoint y: 148, distance: 5.7
click at [262, 148] on div "Janela de atendimento Grade de atendimento Capacidade Transportadoras Veículos …" at bounding box center [223, 131] width 447 height 262
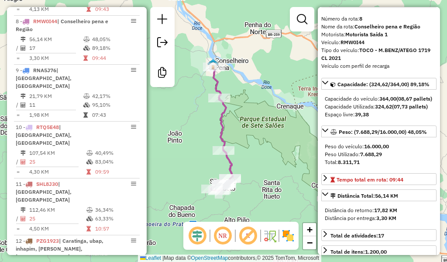
scroll to position [44, 0]
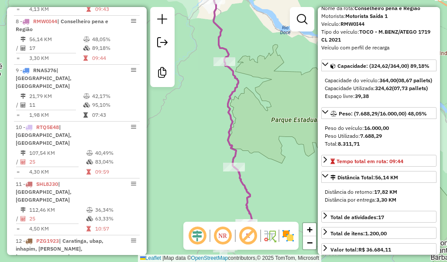
drag, startPoint x: 237, startPoint y: 135, endPoint x: 289, endPoint y: 111, distance: 57.7
click at [289, 111] on div "Janela de atendimento Grade de atendimento Capacidade Transportadoras Veículos …" at bounding box center [223, 131] width 447 height 262
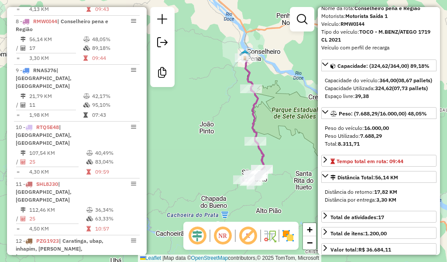
drag, startPoint x: 283, startPoint y: 142, endPoint x: 281, endPoint y: 147, distance: 4.9
click at [278, 144] on div "Janela de atendimento Grade de atendimento Capacidade Transportadoras Veículos …" at bounding box center [223, 131] width 447 height 262
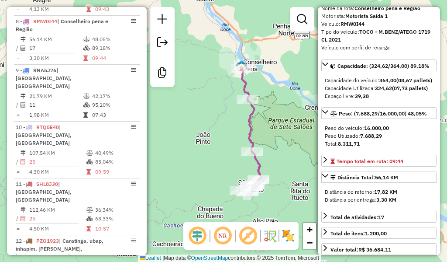
drag, startPoint x: 295, startPoint y: 104, endPoint x: 292, endPoint y: 114, distance: 10.6
click at [292, 114] on div "Janela de atendimento Grade de atendimento Capacidade Transportadoras Veículos …" at bounding box center [223, 131] width 447 height 262
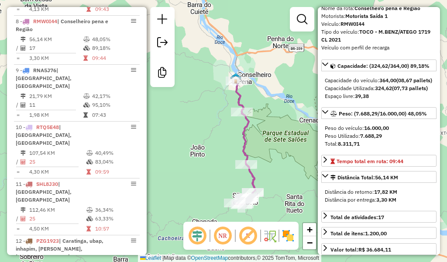
drag, startPoint x: 291, startPoint y: 98, endPoint x: 285, endPoint y: 111, distance: 13.9
click at [285, 111] on div "Janela de atendimento Grade de atendimento Capacidade Transportadoras Veículos …" at bounding box center [223, 131] width 447 height 262
click at [370, 181] on div "Distância Total: 56,14 KM" at bounding box center [365, 177] width 68 height 8
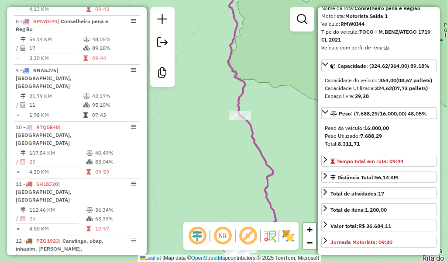
click at [268, 182] on icon at bounding box center [236, 125] width 82 height 303
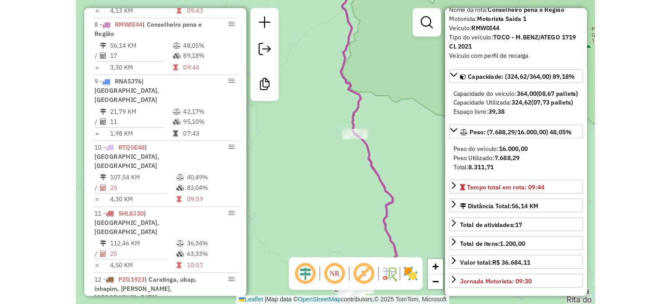
scroll to position [697, 0]
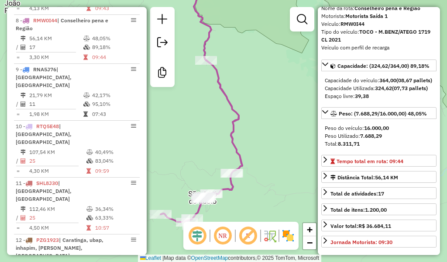
drag, startPoint x: 245, startPoint y: 174, endPoint x: 235, endPoint y: 138, distance: 37.1
click at [226, 136] on div "Janela de atendimento Grade de atendimento Capacidade Transportadoras Veículos …" at bounding box center [223, 131] width 447 height 262
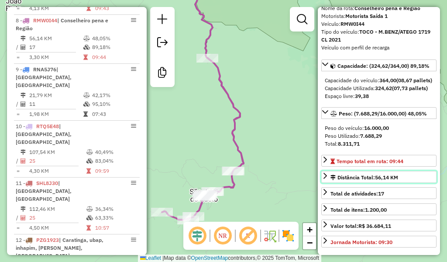
click at [361, 181] on div "Distância Total: 56,14 KM" at bounding box center [365, 177] width 68 height 8
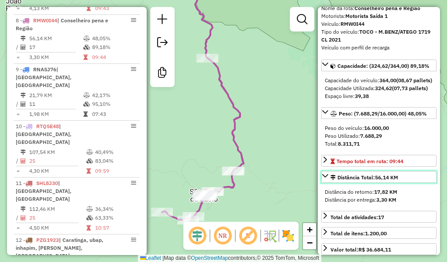
click at [383, 181] on div "Distância Total: 56,14 KM" at bounding box center [365, 177] width 68 height 8
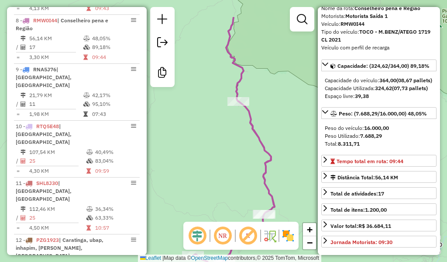
drag, startPoint x: 213, startPoint y: 124, endPoint x: 244, endPoint y: 169, distance: 55.3
click at [244, 169] on div "Janela de atendimento Grade de atendimento Capacidade Transportadoras Veículos …" at bounding box center [223, 131] width 447 height 262
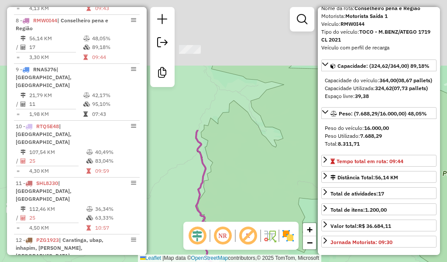
drag, startPoint x: 247, startPoint y: 31, endPoint x: 224, endPoint y: 96, distance: 69.5
click at [215, 188] on div "Janela de atendimento Grade de atendimento Capacidade Transportadoras Veículos …" at bounding box center [223, 131] width 447 height 262
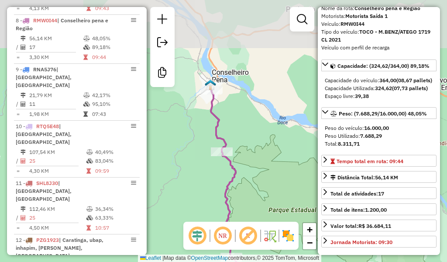
drag, startPoint x: 242, startPoint y: 48, endPoint x: 251, endPoint y: 116, distance: 68.3
click at [251, 116] on div "Janela de atendimento Grade de atendimento Capacidade Transportadoras Veículos …" at bounding box center [223, 131] width 447 height 262
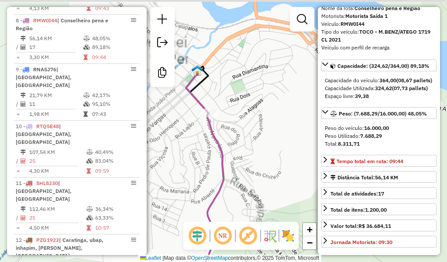
drag, startPoint x: 207, startPoint y: 77, endPoint x: 236, endPoint y: 117, distance: 49.7
click at [224, 117] on icon at bounding box center [207, 181] width 34 height 231
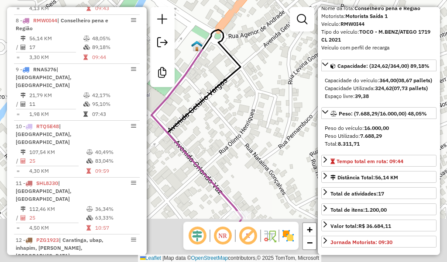
drag, startPoint x: 242, startPoint y: 176, endPoint x: 208, endPoint y: 79, distance: 103.1
click at [208, 79] on div "Janela de atendimento Grade de atendimento Capacidade Transportadoras Veículos …" at bounding box center [223, 131] width 447 height 262
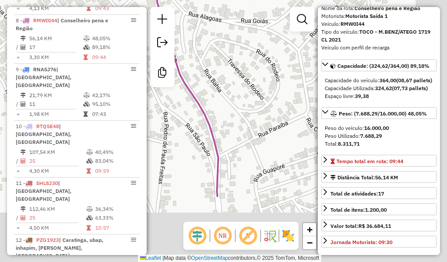
drag, startPoint x: 257, startPoint y: 174, endPoint x: 224, endPoint y: 83, distance: 97.6
click at [223, 82] on div "Janela de atendimento Grade de atendimento Capacidade Transportadoras Veículos …" at bounding box center [223, 131] width 447 height 262
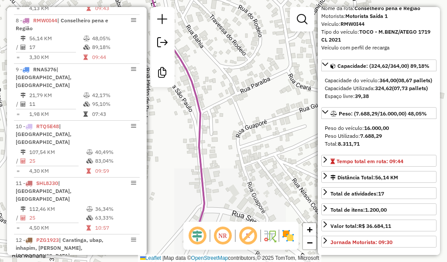
drag, startPoint x: 273, startPoint y: 199, endPoint x: 232, endPoint y: 67, distance: 138.7
click at [232, 67] on div "Janela de atendimento Grade de atendimento Capacidade Transportadoras Veículos …" at bounding box center [223, 131] width 447 height 262
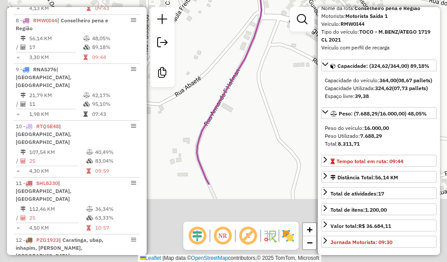
drag, startPoint x: 208, startPoint y: 181, endPoint x: 281, endPoint y: 106, distance: 104.4
click at [290, 70] on div "Janela de atendimento Grade de atendimento Capacidade Transportadoras Veículos …" at bounding box center [223, 131] width 447 height 262
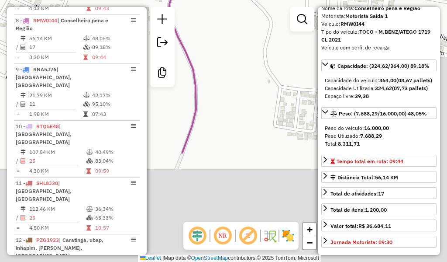
drag, startPoint x: 250, startPoint y: 180, endPoint x: 225, endPoint y: 64, distance: 118.9
click at [224, 50] on div "Janela de atendimento Grade de atendimento Capacidade Transportadoras Veículos …" at bounding box center [223, 131] width 447 height 262
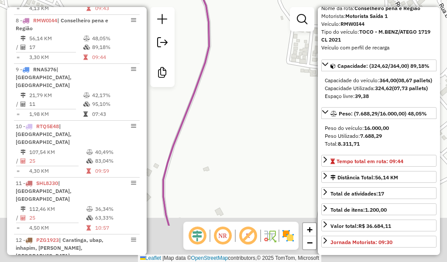
drag, startPoint x: 200, startPoint y: 170, endPoint x: 249, endPoint y: 28, distance: 150.3
click at [248, 27] on div "Janela de atendimento Grade de atendimento Capacidade Transportadoras Veículos …" at bounding box center [223, 131] width 447 height 262
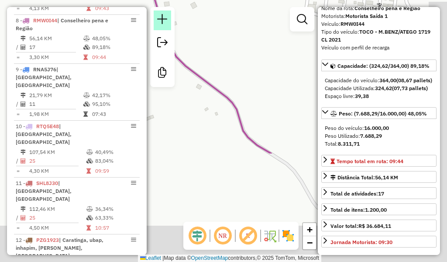
drag, startPoint x: 216, startPoint y: 153, endPoint x: 168, endPoint y: 15, distance: 146.2
click at [168, 15] on hb-router-mapa "Informações da Sessão 794543 - 30/08/2024 Criação: 29/08/2024 17:22 Desbloquear…" at bounding box center [223, 131] width 447 height 262
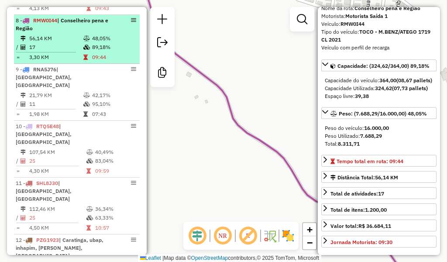
drag, startPoint x: 230, startPoint y: 131, endPoint x: 133, endPoint y: 55, distance: 123.2
click at [132, 56] on hb-router-mapa "Informações da Sessão 794543 - 30/08/2024 Criação: 29/08/2024 17:22 Desbloquear…" at bounding box center [223, 131] width 447 height 262
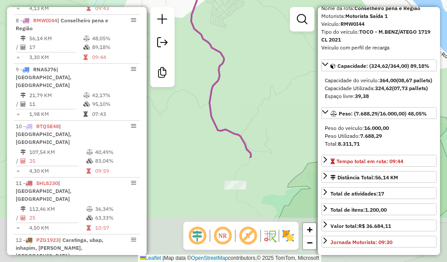
drag, startPoint x: 262, startPoint y: 163, endPoint x: 225, endPoint y: 52, distance: 117.4
click at [225, 52] on icon at bounding box center [221, 48] width 60 height 220
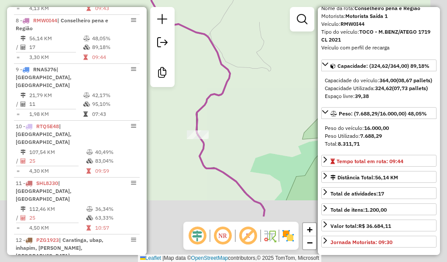
drag, startPoint x: 270, startPoint y: 173, endPoint x: 220, endPoint y: 76, distance: 110.0
click at [221, 76] on div "Janela de atendimento Grade de atendimento Capacidade Transportadoras Veículos …" at bounding box center [223, 131] width 447 height 262
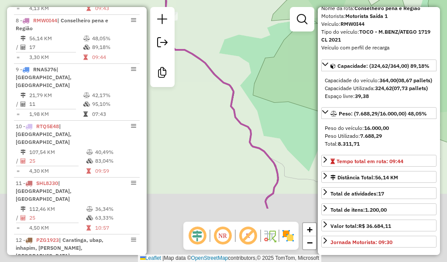
drag, startPoint x: 260, startPoint y: 176, endPoint x: 251, endPoint y: 83, distance: 93.5
click at [250, 79] on div "Janela de atendimento Grade de atendimento Capacidade Transportadoras Veículos …" at bounding box center [223, 131] width 447 height 262
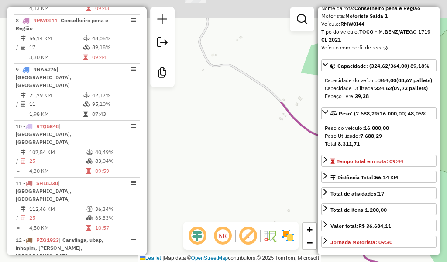
drag, startPoint x: 244, startPoint y: 189, endPoint x: 260, endPoint y: 246, distance: 59.9
click at [260, 246] on hb-router-mapa "Informações da Sessão 794543 - 30/08/2024 Criação: 29/08/2024 17:22 Desbloquear…" at bounding box center [223, 131] width 447 height 262
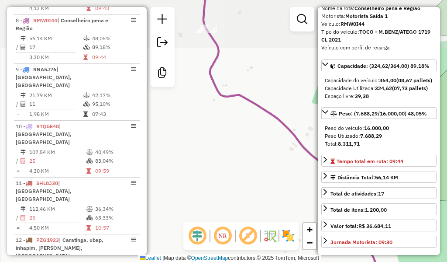
drag, startPoint x: 225, startPoint y: 54, endPoint x: 231, endPoint y: 106, distance: 52.3
click at [231, 106] on div "Janela de atendimento Grade de atendimento Capacidade Transportadoras Veículos …" at bounding box center [223, 131] width 447 height 262
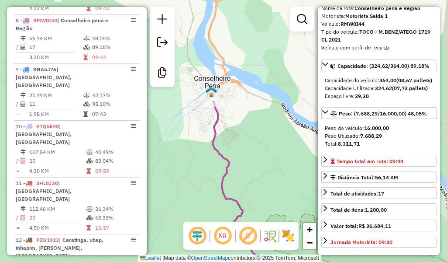
drag, startPoint x: 206, startPoint y: 84, endPoint x: 216, endPoint y: 140, distance: 56.5
click at [216, 140] on icon at bounding box center [238, 258] width 50 height 312
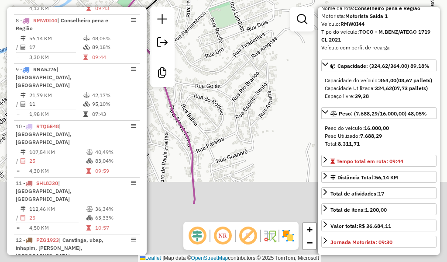
drag, startPoint x: 231, startPoint y: 170, endPoint x: 193, endPoint y: 71, distance: 106.4
click at [192, 71] on div "Janela de atendimento Grade de atendimento Capacidade Transportadoras Veículos …" at bounding box center [223, 131] width 447 height 262
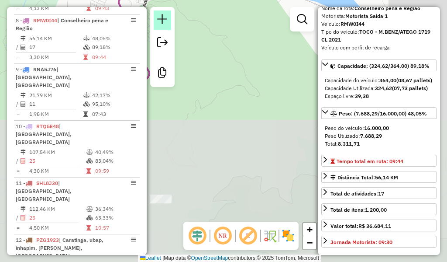
drag, startPoint x: 263, startPoint y: 186, endPoint x: 171, endPoint y: 29, distance: 181.5
click at [171, 29] on hb-router-mapa "Informações da Sessão 794543 - 30/08/2024 Criação: 29/08/2024 17:22 Desbloquear…" at bounding box center [223, 131] width 447 height 262
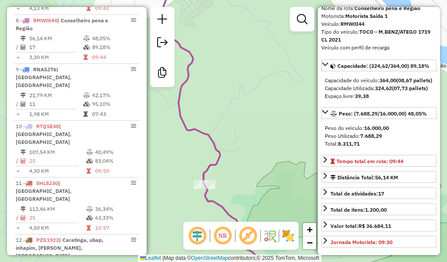
drag, startPoint x: 238, startPoint y: 139, endPoint x: 259, endPoint y: 140, distance: 20.5
click at [267, 143] on div "Janela de atendimento Grade de atendimento Capacidade Transportadoras Veículos …" at bounding box center [223, 131] width 447 height 262
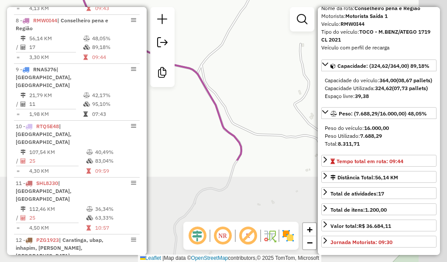
drag, startPoint x: 263, startPoint y: 186, endPoint x: 234, endPoint y: 59, distance: 131.0
click at [234, 59] on div "Janela de atendimento Grade de atendimento Capacidade Transportadoras Veículos …" at bounding box center [223, 131] width 447 height 262
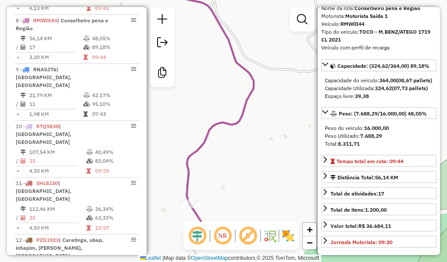
drag, startPoint x: 256, startPoint y: 158, endPoint x: 269, endPoint y: 93, distance: 65.9
click at [269, 93] on div "Janela de atendimento Grade de atendimento Capacidade Transportadoras Veículos …" at bounding box center [223, 131] width 447 height 262
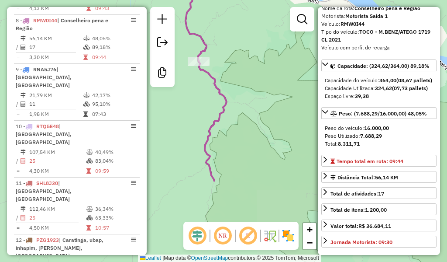
drag, startPoint x: 250, startPoint y: 179, endPoint x: 223, endPoint y: 72, distance: 109.9
click at [223, 72] on div "Janela de atendimento Grade de atendimento Capacidade Transportadoras Veículos …" at bounding box center [223, 131] width 447 height 262
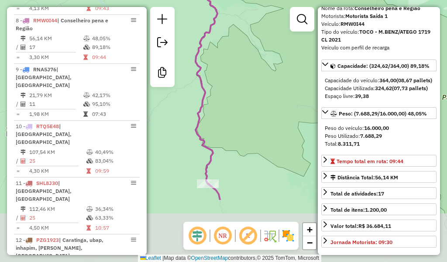
drag, startPoint x: 261, startPoint y: 184, endPoint x: 253, endPoint y: 98, distance: 86.9
click at [253, 96] on div "Janela de atendimento Grade de atendimento Capacidade Transportadoras Veículos …" at bounding box center [223, 131] width 447 height 262
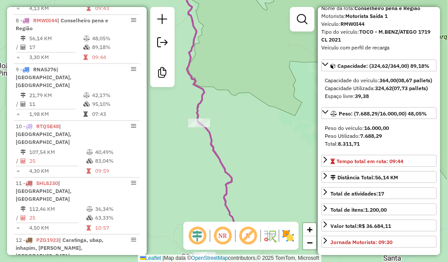
drag, startPoint x: 249, startPoint y: 141, endPoint x: 245, endPoint y: 91, distance: 49.9
click at [245, 90] on div "Janela de atendimento Grade de atendimento Capacidade Transportadoras Veículos …" at bounding box center [223, 131] width 447 height 262
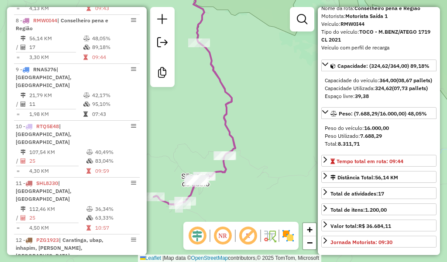
drag, startPoint x: 260, startPoint y: 180, endPoint x: 261, endPoint y: 107, distance: 72.1
click at [261, 107] on div "Janela de atendimento Grade de atendimento Capacidade Transportadoras Veículos …" at bounding box center [223, 131] width 447 height 262
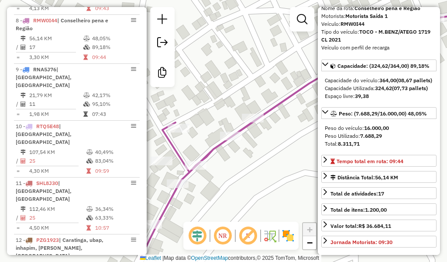
drag, startPoint x: 204, startPoint y: 150, endPoint x: 196, endPoint y: 122, distance: 29.5
click at [196, 122] on div "Janela de atendimento Grade de atendimento Capacidade Transportadoras Veículos …" at bounding box center [223, 131] width 447 height 262
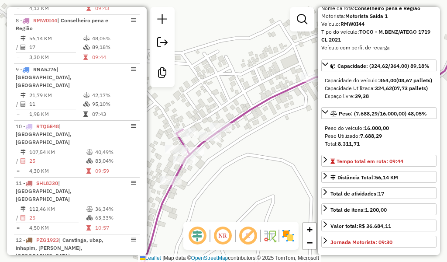
drag, startPoint x: 229, startPoint y: 157, endPoint x: 225, endPoint y: 162, distance: 6.6
click at [225, 162] on div "Janela de atendimento Grade de atendimento Capacidade Transportadoras Veículos …" at bounding box center [223, 131] width 447 height 262
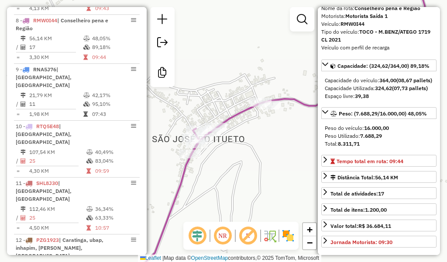
drag, startPoint x: 223, startPoint y: 184, endPoint x: 237, endPoint y: 134, distance: 52.0
click at [237, 134] on div "Janela de atendimento Grade de atendimento Capacidade Transportadoras Veículos …" at bounding box center [223, 131] width 447 height 262
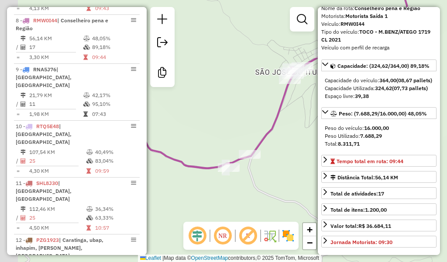
drag, startPoint x: 208, startPoint y: 198, endPoint x: 265, endPoint y: 165, distance: 66.4
click at [267, 163] on div "Janela de atendimento Grade de atendimento Capacidade Transportadoras Veículos …" at bounding box center [223, 131] width 447 height 262
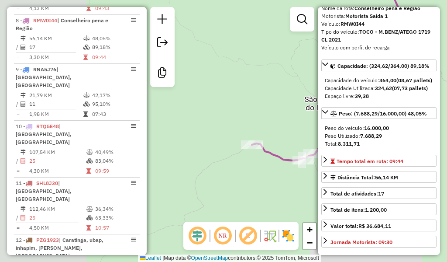
drag, startPoint x: 224, startPoint y: 165, endPoint x: 253, endPoint y: 163, distance: 29.0
click at [253, 163] on div "Janela de atendimento Grade de atendimento Capacidade Transportadoras Veículos …" at bounding box center [223, 131] width 447 height 262
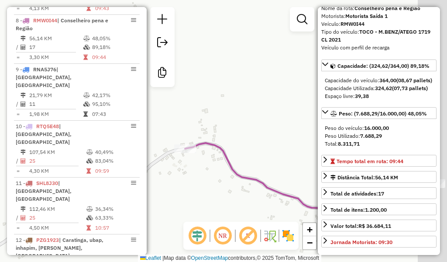
drag, startPoint x: 207, startPoint y: 152, endPoint x: 187, endPoint y: 155, distance: 20.3
click at [190, 158] on div "Janela de atendimento Grade de atendimento Capacidade Transportadoras Veículos …" at bounding box center [223, 131] width 447 height 262
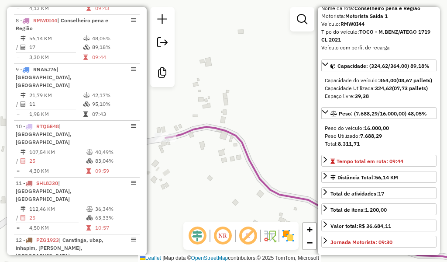
drag, startPoint x: 204, startPoint y: 174, endPoint x: 163, endPoint y: 142, distance: 52.2
click at [186, 158] on div "Janela de atendimento Grade de atendimento Capacidade Transportadoras Veículos …" at bounding box center [223, 131] width 447 height 262
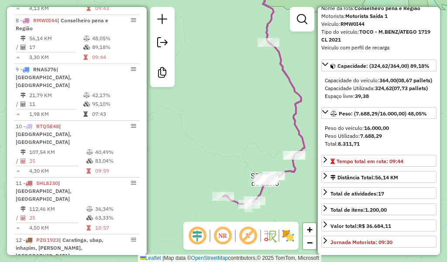
drag, startPoint x: 270, startPoint y: 129, endPoint x: 236, endPoint y: 191, distance: 71.0
click at [236, 191] on div "Janela de atendimento Grade de atendimento Capacidade Transportadoras Veículos …" at bounding box center [223, 131] width 447 height 262
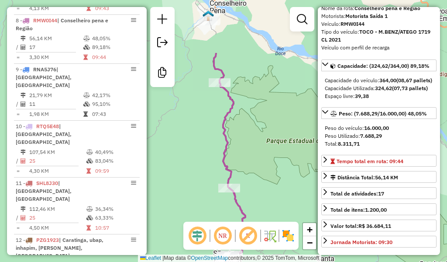
drag, startPoint x: 220, startPoint y: 53, endPoint x: 205, endPoint y: 132, distance: 80.5
click at [205, 132] on div "Janela de atendimento Grade de atendimento Capacidade Transportadoras Veículos …" at bounding box center [223, 131] width 447 height 262
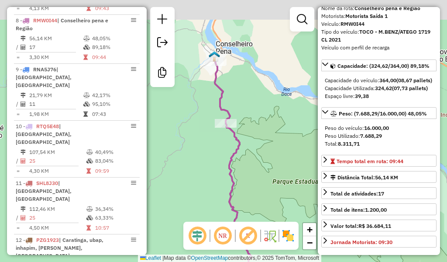
drag, startPoint x: 204, startPoint y: 116, endPoint x: 204, endPoint y: 127, distance: 11.4
click at [204, 127] on div "Janela de atendimento Grade de atendimento Capacidade Transportadoras Veículos …" at bounding box center [223, 131] width 447 height 262
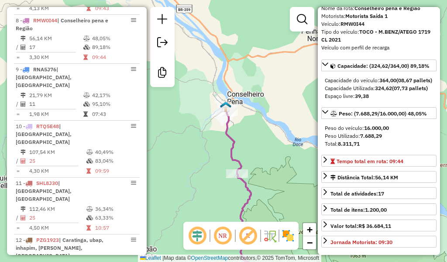
drag, startPoint x: 210, startPoint y: 84, endPoint x: 221, endPoint y: 134, distance: 51.0
click at [221, 134] on div "Janela de atendimento Grade de atendimento Capacidade Transportadoras Veículos …" at bounding box center [223, 131] width 447 height 262
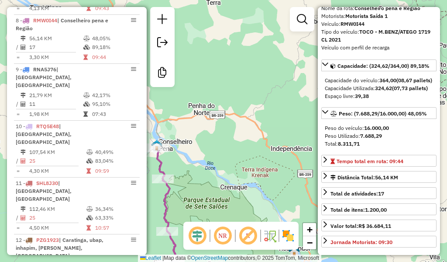
drag, startPoint x: 224, startPoint y: 48, endPoint x: 159, endPoint y: 96, distance: 80.4
click at [150, 92] on div "Janela de atendimento Grade de atendimento Capacidade Transportadoras Veículos …" at bounding box center [223, 131] width 447 height 262
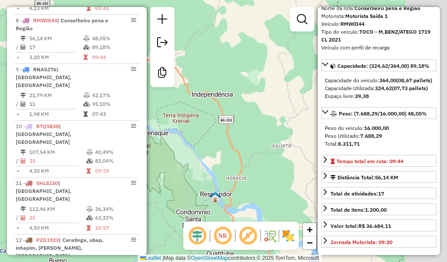
drag, startPoint x: 267, startPoint y: 141, endPoint x: 184, endPoint y: 77, distance: 104.4
click at [184, 77] on div "Janela de atendimento Grade de atendimento Capacidade Transportadoras Veículos …" at bounding box center [223, 131] width 447 height 262
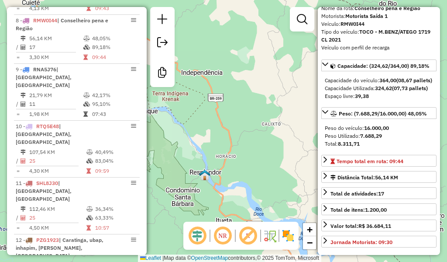
click at [223, 152] on div "Janela de atendimento Grade de atendimento Capacidade Transportadoras Veículos …" at bounding box center [223, 131] width 447 height 262
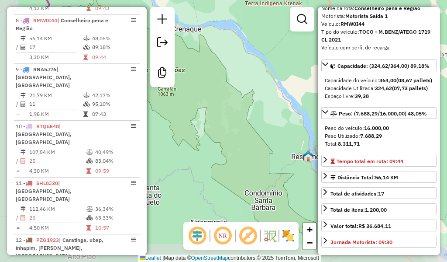
drag, startPoint x: 207, startPoint y: 173, endPoint x: 270, endPoint y: 153, distance: 66.6
click at [268, 154] on div "Janela de atendimento Grade de atendimento Capacidade Transportadoras Veículos …" at bounding box center [223, 131] width 447 height 262
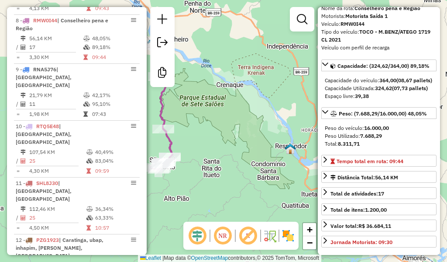
drag, startPoint x: 255, startPoint y: 198, endPoint x: 216, endPoint y: 197, distance: 39.4
click at [216, 197] on div "Janela de atendimento Grade de atendimento Capacidade Transportadoras Veículos …" at bounding box center [223, 131] width 447 height 262
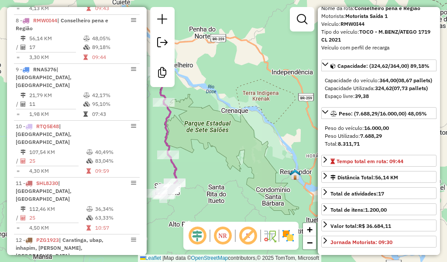
drag, startPoint x: 218, startPoint y: 160, endPoint x: 221, endPoint y: 185, distance: 25.2
click at [221, 185] on div "Janela de atendimento Grade de atendimento Capacidade Transportadoras Veículos …" at bounding box center [223, 131] width 447 height 262
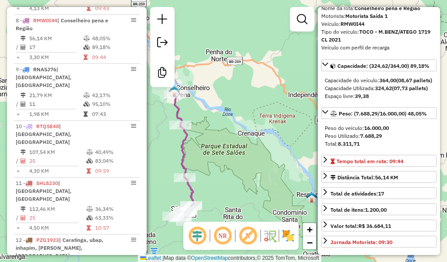
drag, startPoint x: 246, startPoint y: 159, endPoint x: 265, endPoint y: 179, distance: 28.1
click at [265, 179] on div "Janela de atendimento Grade de atendimento Capacidade Transportadoras Veículos …" at bounding box center [223, 131] width 447 height 262
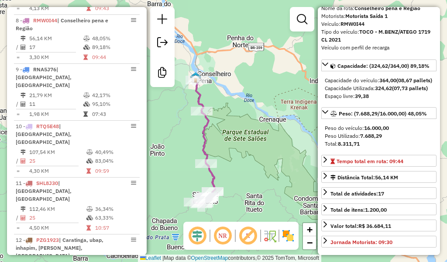
drag, startPoint x: 243, startPoint y: 146, endPoint x: 256, endPoint y: 125, distance: 25.0
click at [256, 125] on div "Janela de atendimento Grade de atendimento Capacidade Transportadoras Veículos …" at bounding box center [223, 131] width 447 height 262
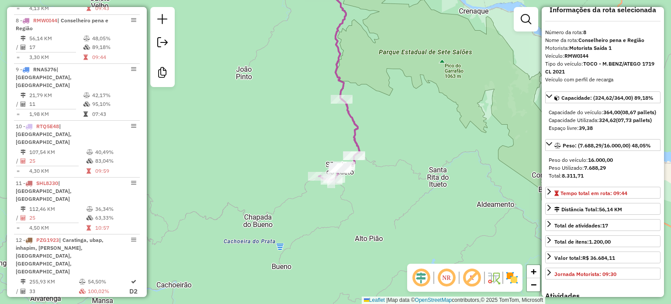
scroll to position [0, 0]
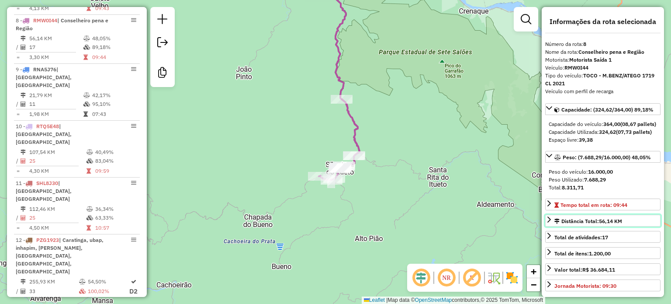
click at [577, 225] on div "Distância Total: 56,14 KM" at bounding box center [588, 221] width 68 height 8
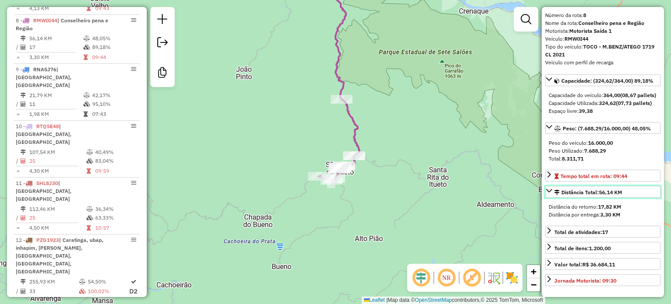
scroll to position [44, 0]
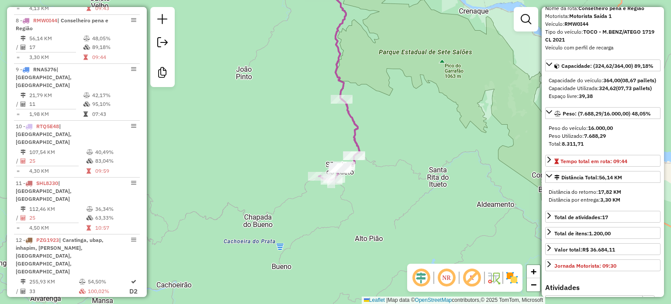
drag, startPoint x: 549, startPoint y: 208, endPoint x: 631, endPoint y: 216, distance: 82.6
click at [631, 207] on div "Distância do retorno: 17,82 KM Distância por entrega: 3,30 KM" at bounding box center [602, 195] width 115 height 23
click at [631, 204] on div "Distância por entrega: 3,30 KM" at bounding box center [603, 200] width 108 height 8
drag, startPoint x: 598, startPoint y: 207, endPoint x: 623, endPoint y: 204, distance: 25.9
click at [623, 196] on div "Distância do retorno: 17,82 KM" at bounding box center [603, 192] width 108 height 8
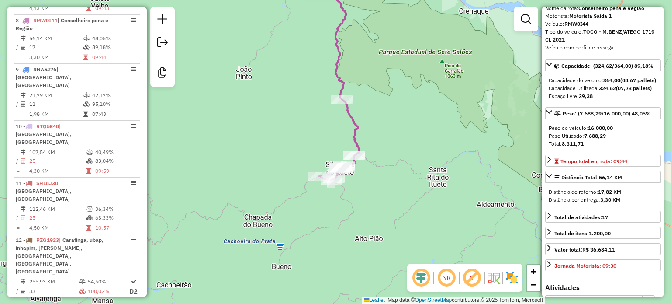
click at [631, 204] on div "Distância por entrega: 3,30 KM" at bounding box center [603, 200] width 108 height 8
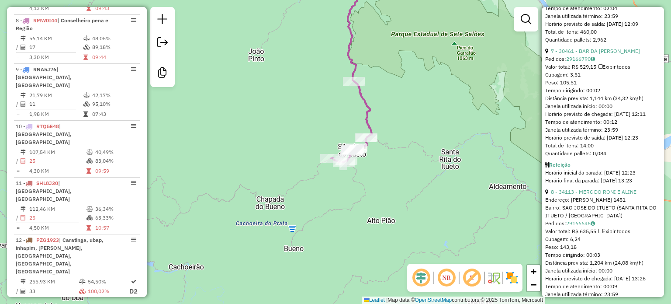
scroll to position [1180, 0]
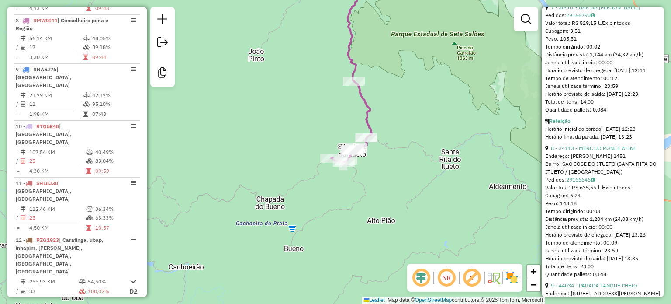
click at [384, 191] on div "Janela de atendimento Grade de atendimento Capacidade Transportadoras Veículos …" at bounding box center [335, 152] width 671 height 304
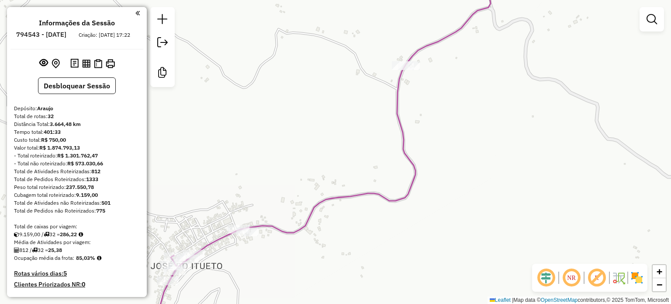
scroll to position [695, 0]
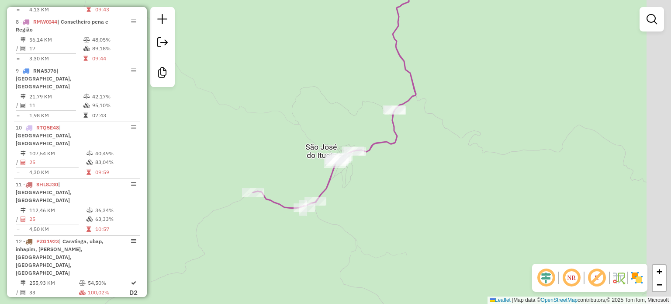
drag, startPoint x: 498, startPoint y: 145, endPoint x: 420, endPoint y: 152, distance: 78.5
click at [420, 152] on div "Janela de atendimento Grade de atendimento Capacidade Transportadoras Veículos …" at bounding box center [335, 152] width 671 height 304
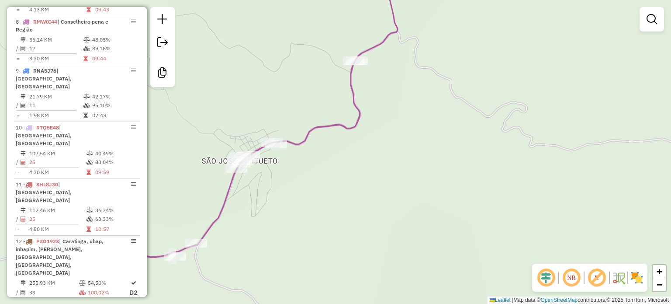
drag, startPoint x: 402, startPoint y: 146, endPoint x: 452, endPoint y: 132, distance: 51.7
click at [452, 132] on div "Janela de atendimento Grade de atendimento Capacidade Transportadoras Veículos …" at bounding box center [335, 152] width 671 height 304
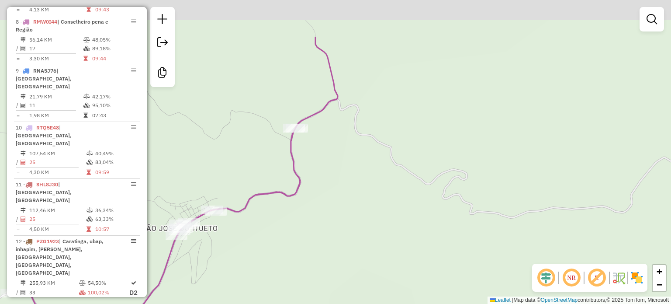
drag, startPoint x: 506, startPoint y: 90, endPoint x: 439, endPoint y: 163, distance: 98.3
click at [439, 163] on div "Janela de atendimento Grade de atendimento Capacidade Transportadoras Veículos …" at bounding box center [335, 152] width 671 height 304
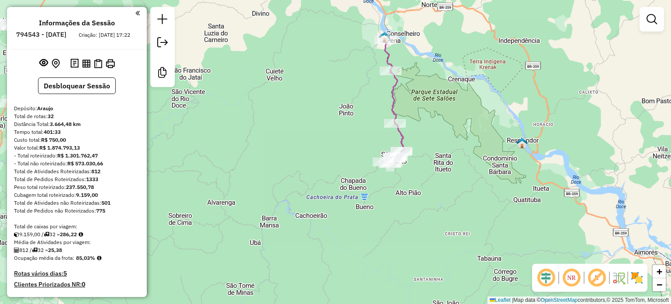
scroll to position [697, 0]
